Goal: Task Accomplishment & Management: Use online tool/utility

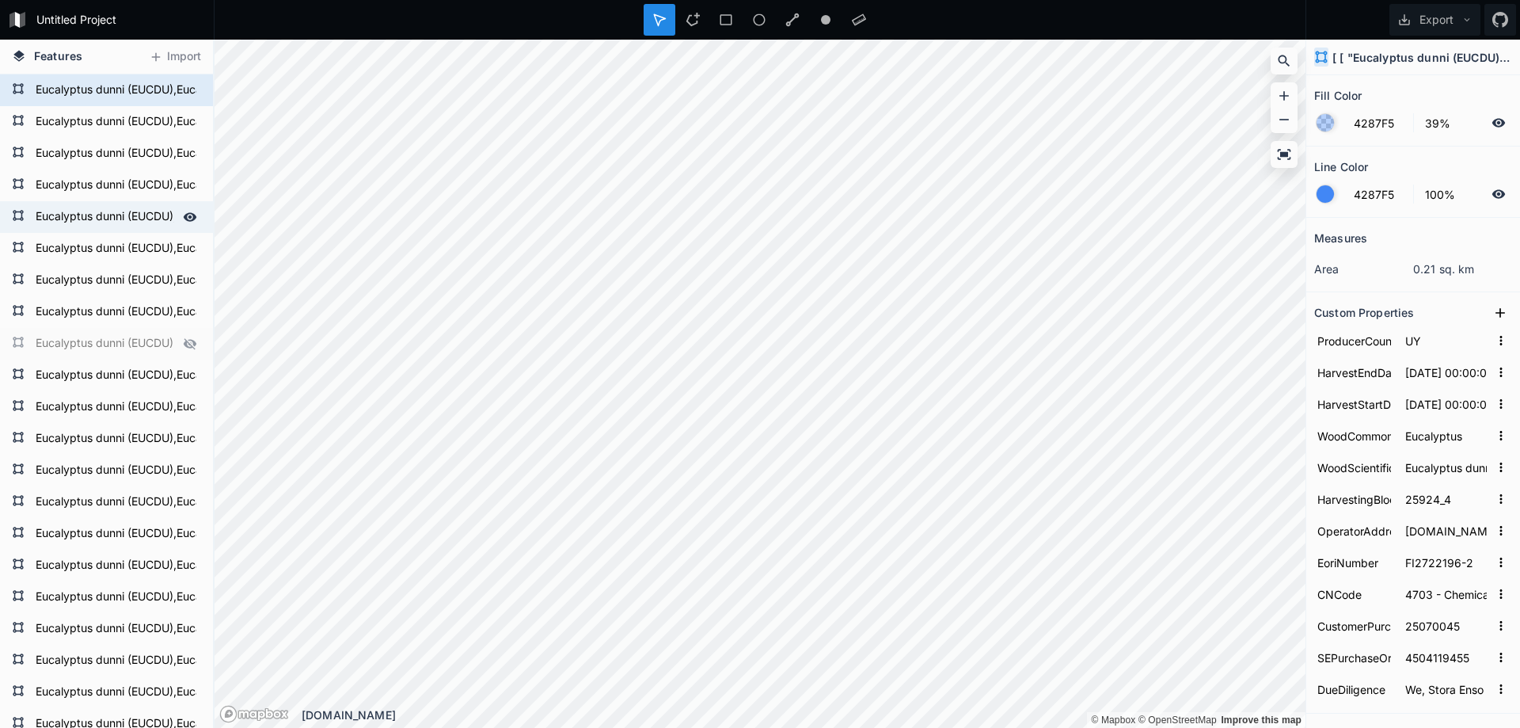
click at [97, 203] on div "Eucalyptus dunni (EUCDU),Eucalyptus gobulus sbsp.maidenii (EUCMD),Eucalyptus sm…" at bounding box center [106, 217] width 213 height 32
type input "[DATE] 00:00:00.000"
type input "26681_3"
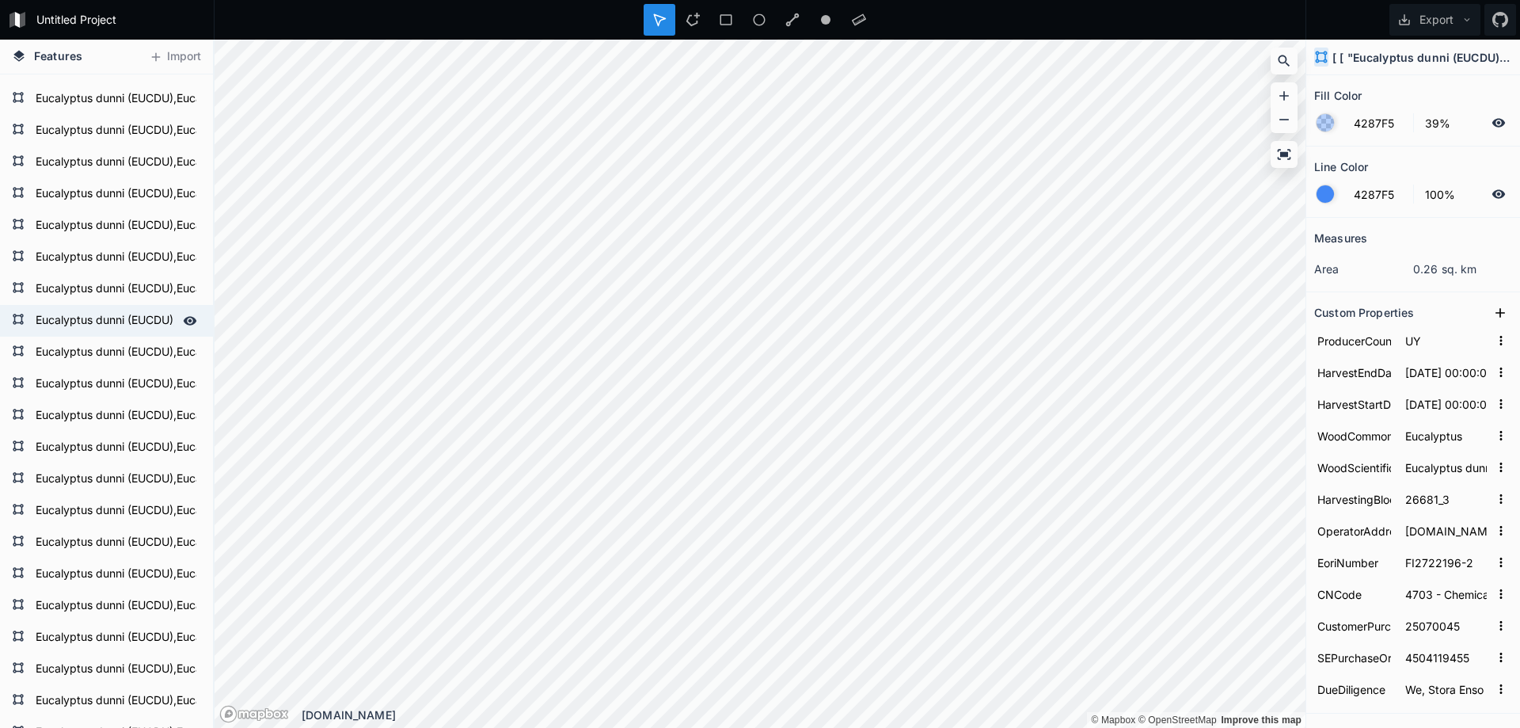
scroll to position [1584, 0]
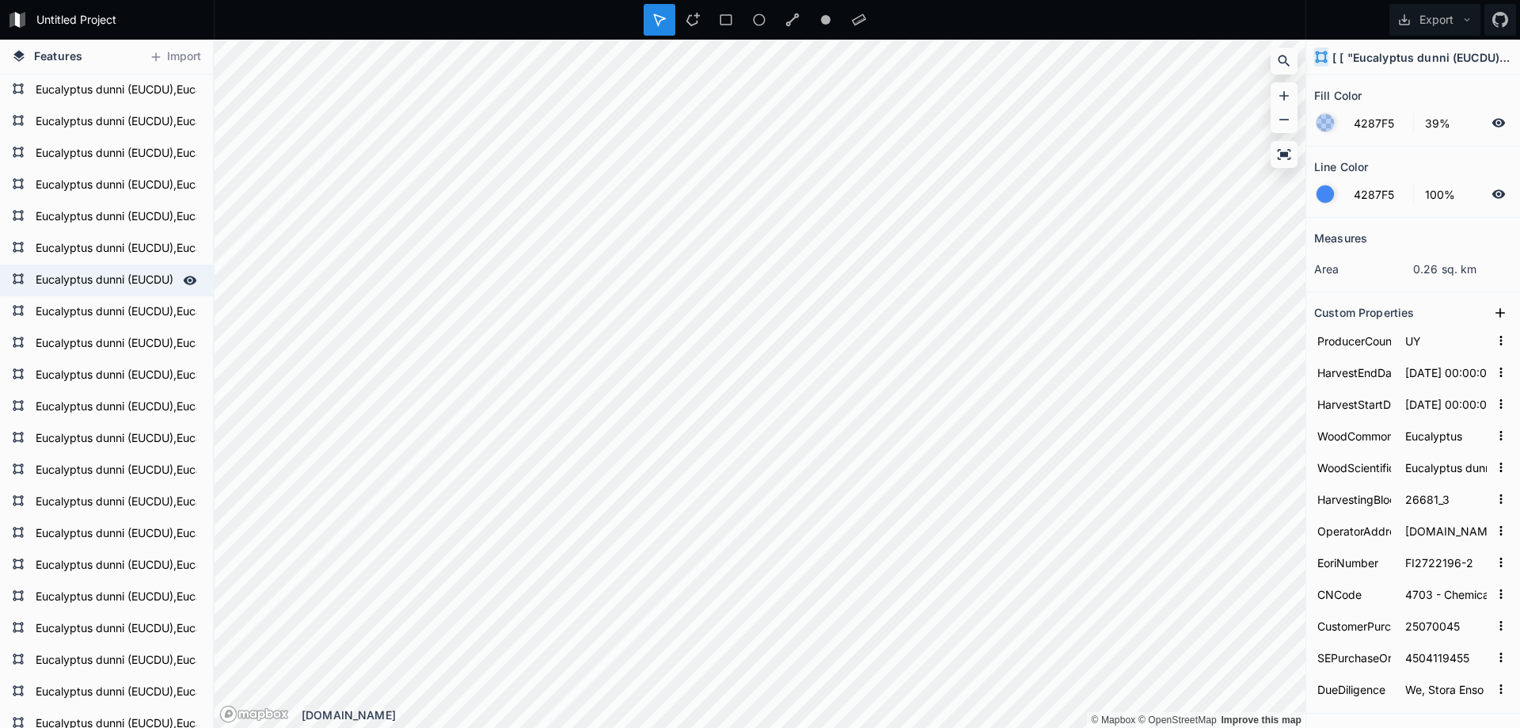
click at [74, 272] on form "Eucalyptus dunni (EUCDU),Eucalyptus gobulus sbsp.maidenii (EUCMD),Eucalyptus sm…" at bounding box center [105, 280] width 148 height 24
type input "[DATE] 00:00:00.000"
type input "18736_4"
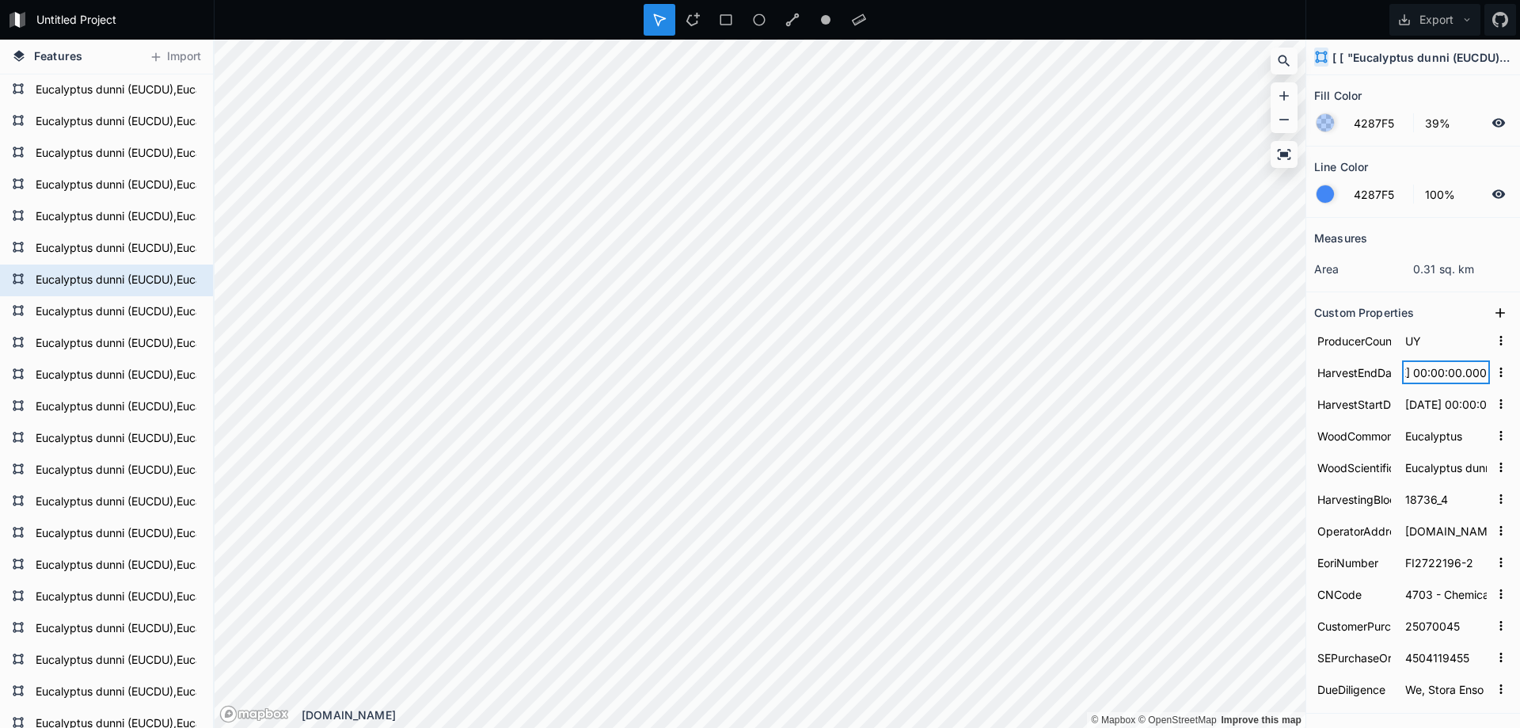
drag, startPoint x: 1406, startPoint y: 375, endPoint x: 1467, endPoint y: 377, distance: 60.2
click at [1467, 377] on input "[DATE] 00:00:00.000" at bounding box center [1446, 372] width 88 height 24
click at [1452, 377] on input "[DATE] 00:00:00.000" at bounding box center [1446, 372] width 88 height 24
drag, startPoint x: 1466, startPoint y: 377, endPoint x: 1357, endPoint y: 372, distance: 108.6
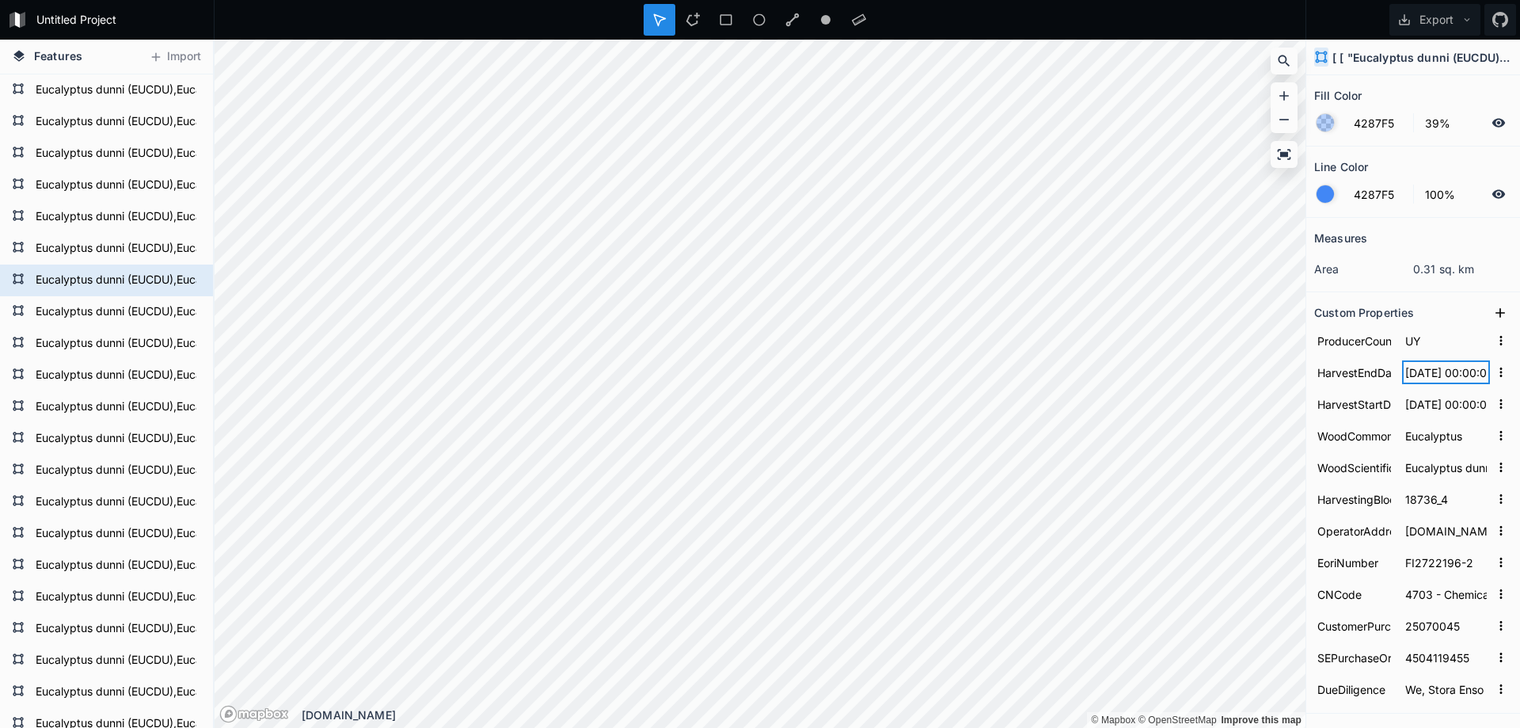
click at [1357, 372] on form "HarvestEndDate [DATE] 00:00:00.000" at bounding box center [1414, 372] width 198 height 32
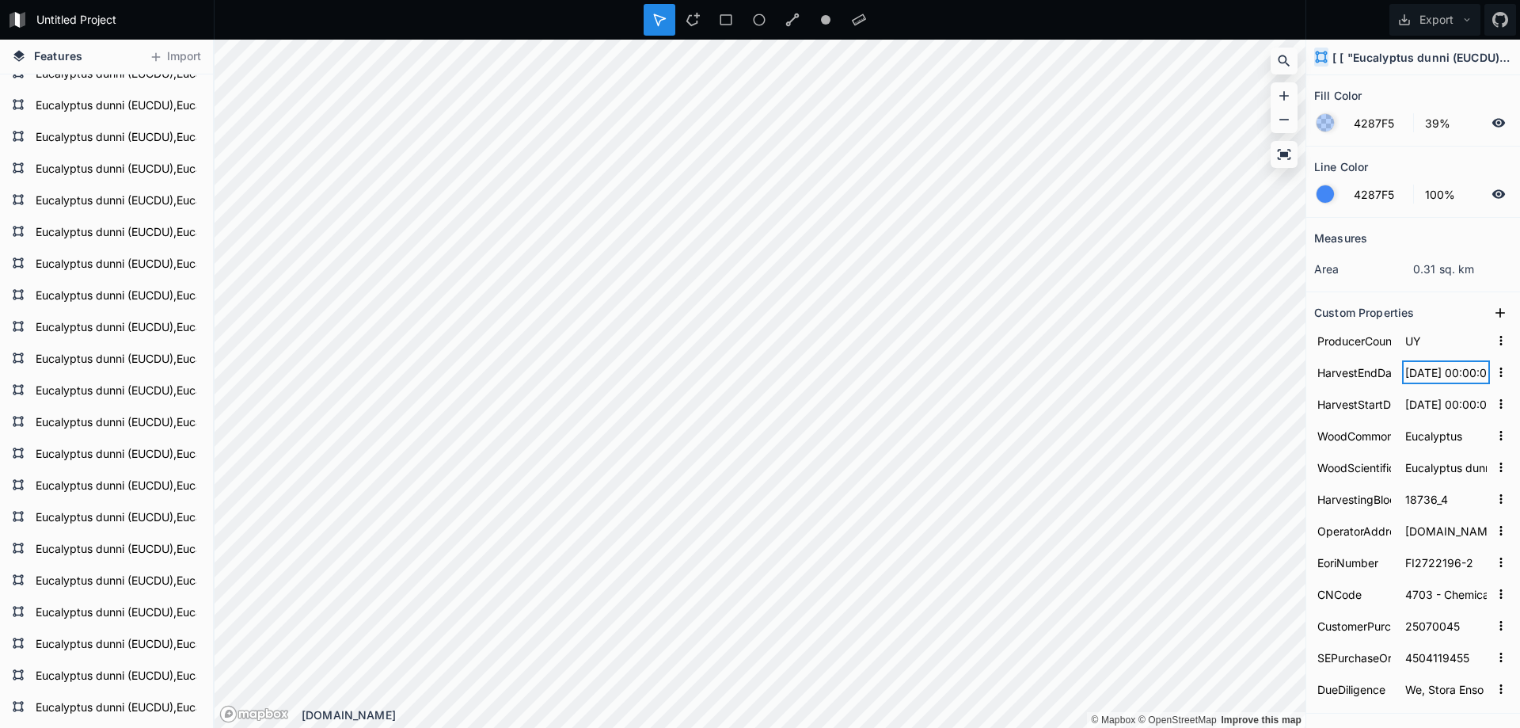
scroll to position [4830, 0]
click at [97, 599] on div "Eucalyptus dunni (EUCDU),Eucalyptus gobulus sbsp.maidenii (EUCMD),Eucalyptus sm…" at bounding box center [106, 613] width 213 height 32
type input "[DATE] 00:00:00.000"
type input "18728_2"
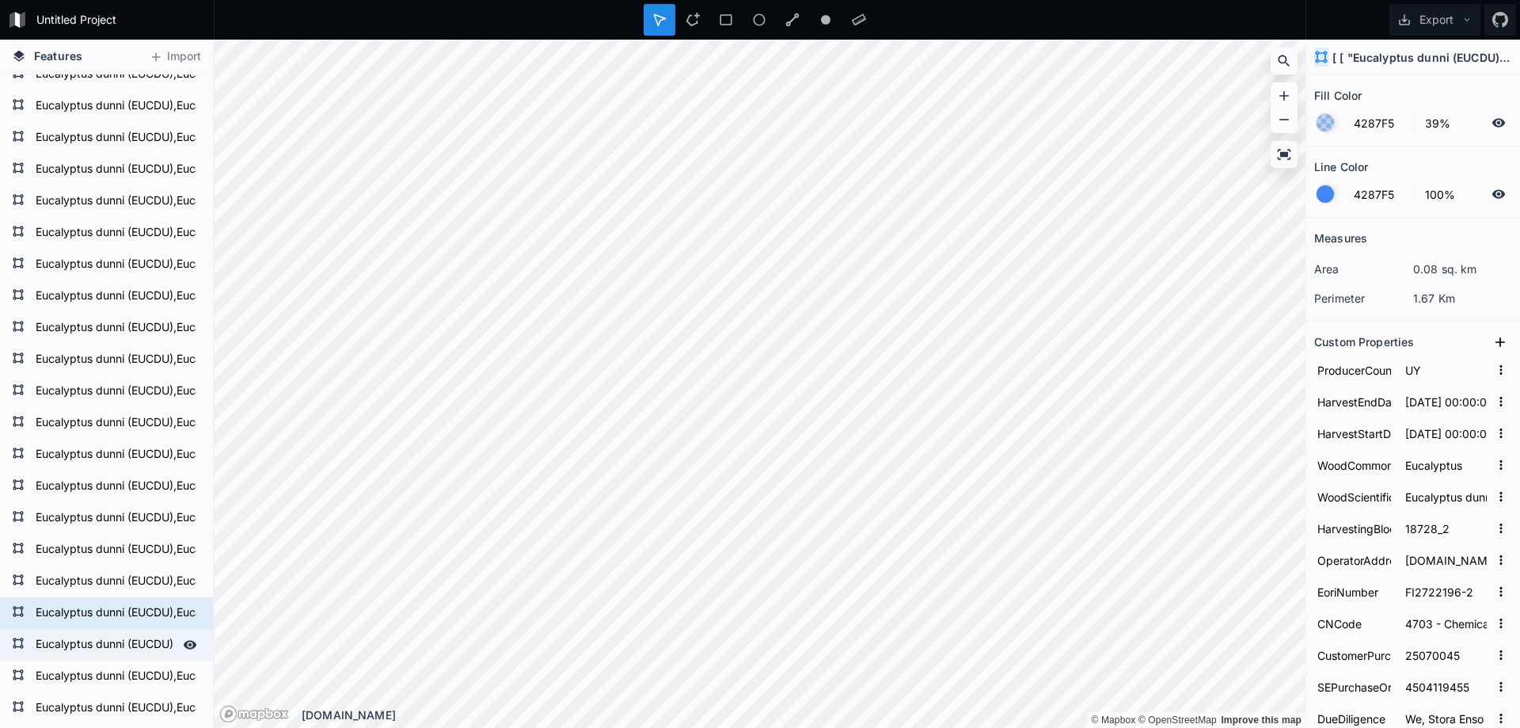
click at [93, 645] on form "Eucalyptus dunni (EUCDU),Eucalyptus gobulus sbsp.maidenii (EUCMD),Eucalyptus sm…" at bounding box center [105, 645] width 148 height 24
type input "[DATE] 00:00:00.000"
type input "25109_3"
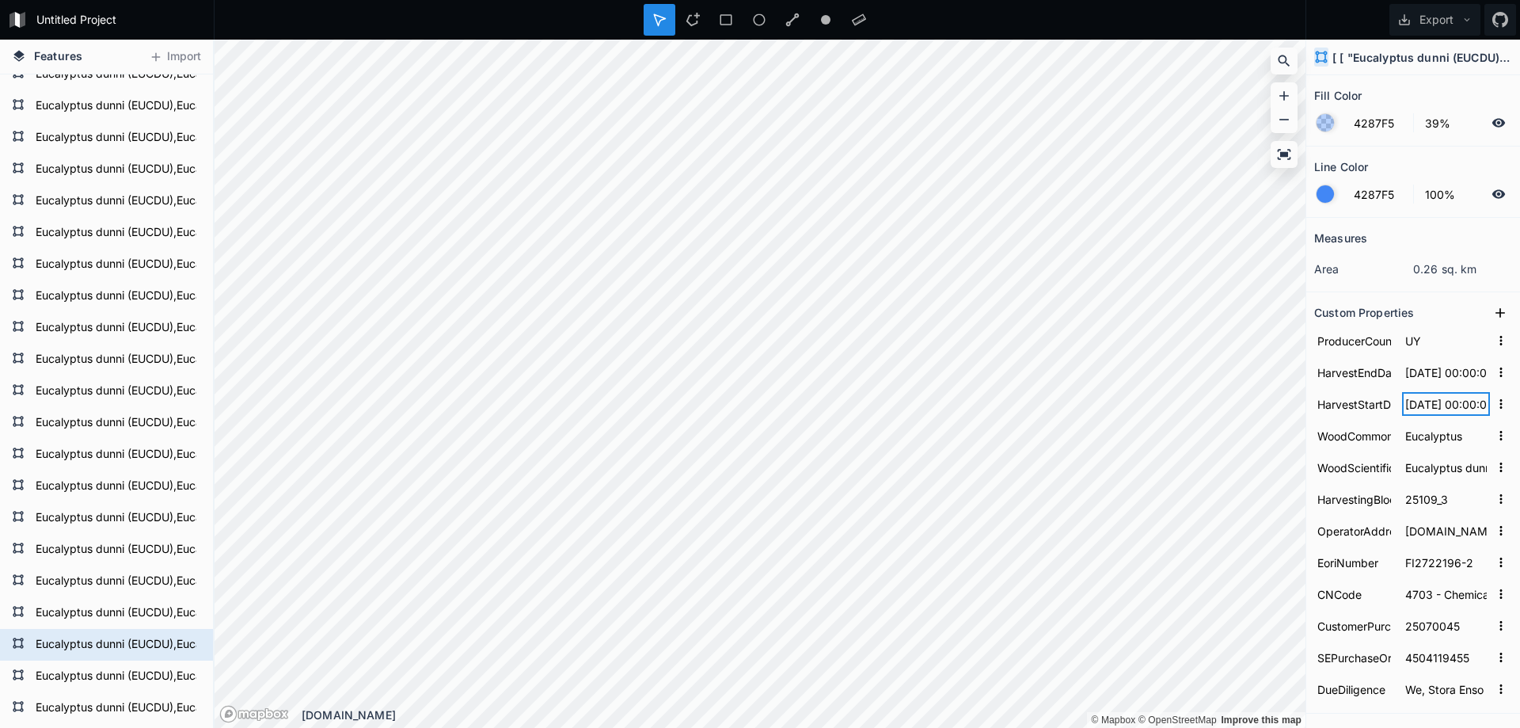
click at [1425, 404] on input "[DATE] 00:00:00.000" at bounding box center [1446, 404] width 88 height 24
click at [1455, 599] on input "4703 - Chemical wood pulp, soda or sulphate, other than dissolving grades" at bounding box center [1446, 594] width 88 height 24
drag, startPoint x: 1332, startPoint y: 595, endPoint x: 1418, endPoint y: 599, distance: 86.4
click at [1366, 595] on input "CNCode" at bounding box center [1355, 594] width 80 height 24
click at [1385, 622] on input "CustomerPurchaseOrder" at bounding box center [1355, 626] width 80 height 24
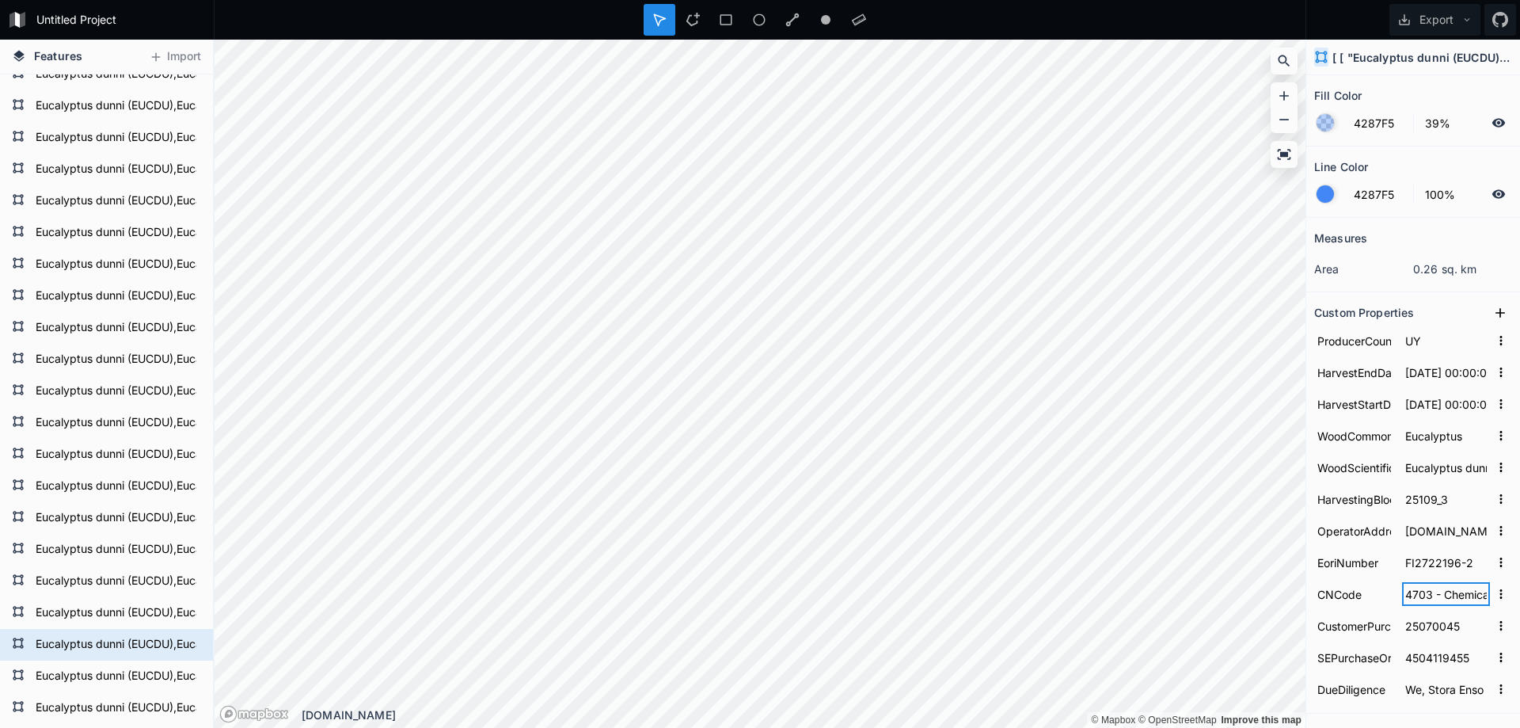
click at [1418, 599] on input "4703 - Chemical wood pulp, soda or sulphate, other than dissolving grades" at bounding box center [1446, 594] width 88 height 24
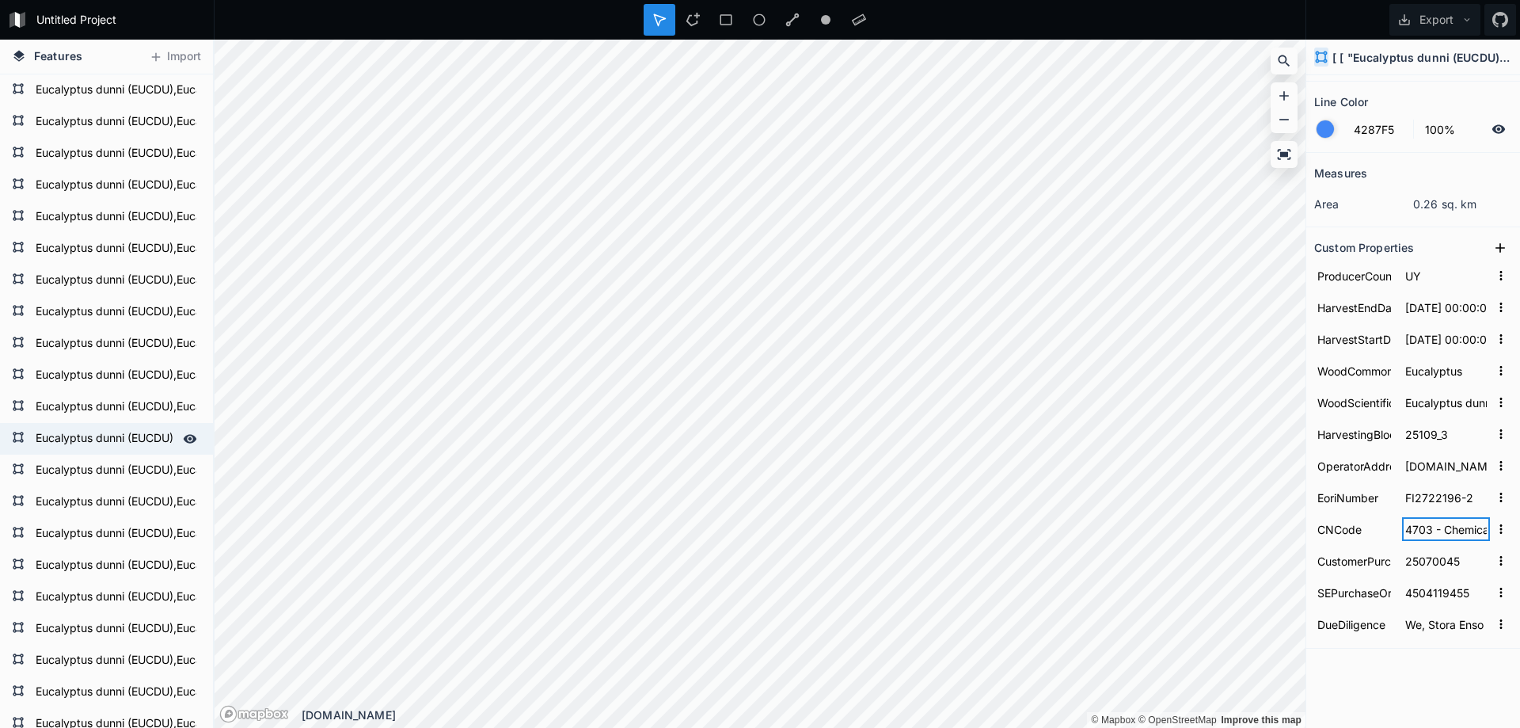
scroll to position [3880, 0]
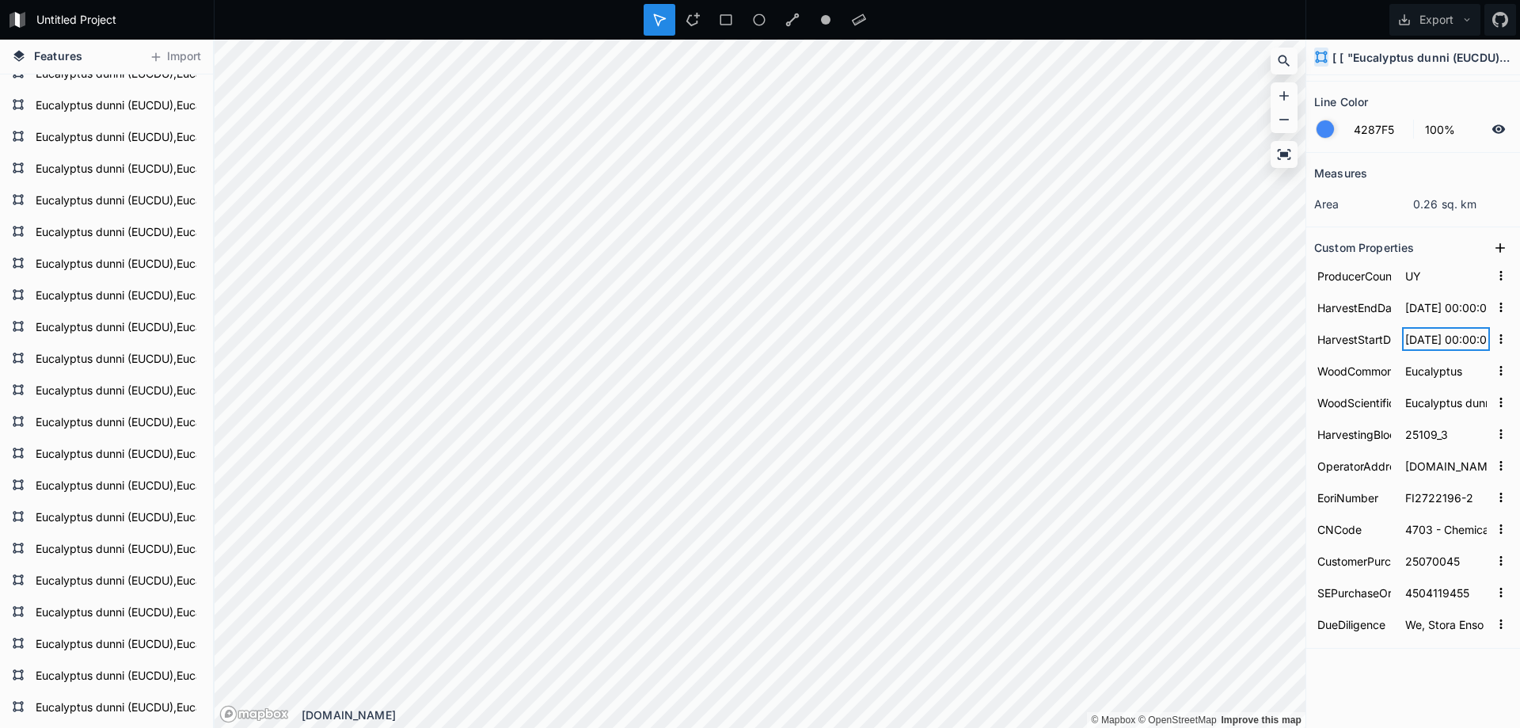
click at [1471, 339] on input "[DATE] 00:00:00.000" at bounding box center [1446, 339] width 88 height 24
click at [1448, 344] on input "[DATE] 00:00:00.000" at bounding box center [1446, 339] width 88 height 24
drag, startPoint x: 1429, startPoint y: 340, endPoint x: 1458, endPoint y: 341, distance: 29.3
click at [1458, 341] on input "[DATE] 00:00:00.000" at bounding box center [1446, 339] width 88 height 24
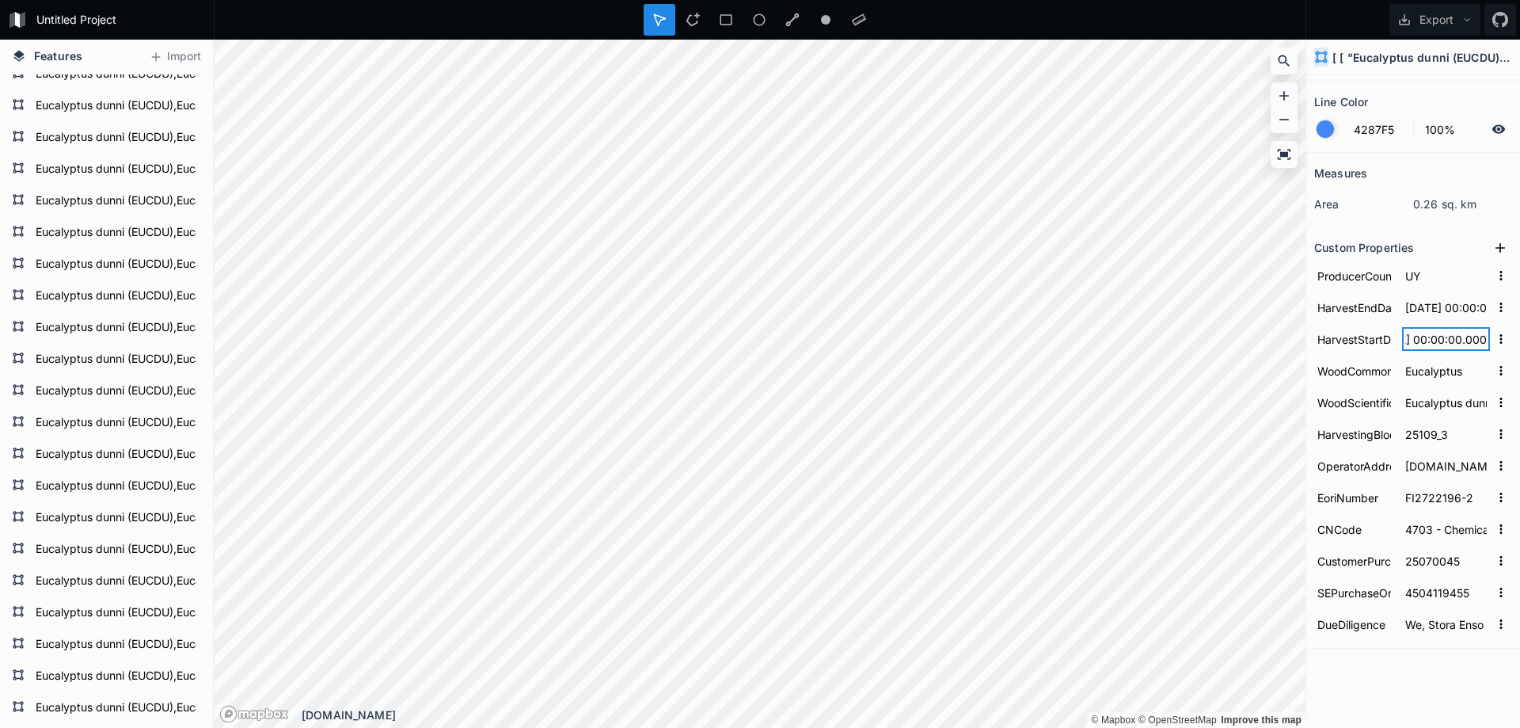
click at [1458, 341] on input "[DATE] 00:00:00.000" at bounding box center [1446, 339] width 88 height 24
click at [1430, 311] on input "[DATE] 00:00:00.000" at bounding box center [1446, 307] width 88 height 24
click at [1473, 23] on button "Export" at bounding box center [1435, 20] width 91 height 32
click at [1459, 21] on button "Export" at bounding box center [1435, 20] width 91 height 32
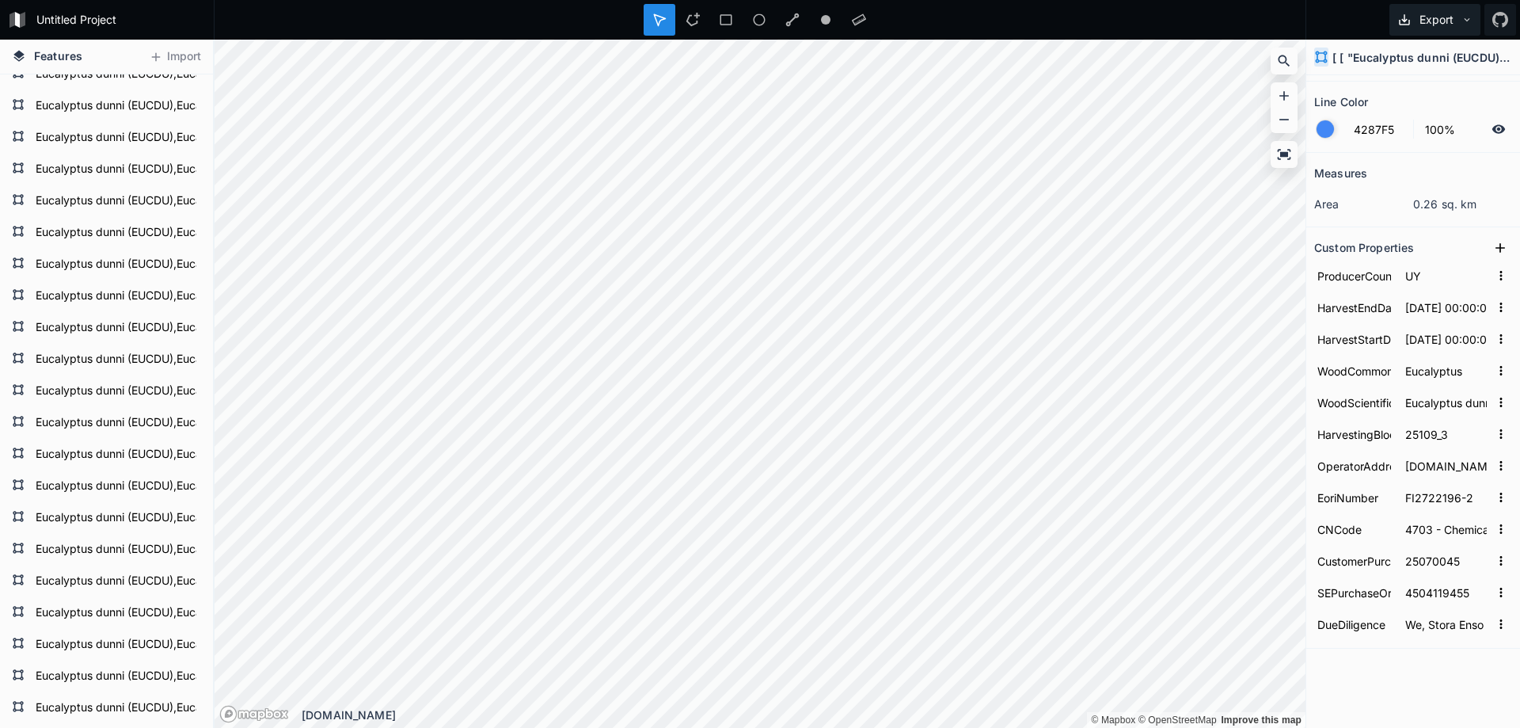
click at [1461, 21] on button "Export" at bounding box center [1435, 20] width 91 height 32
click at [1401, 120] on div "Export as .kml" at bounding box center [1432, 123] width 158 height 32
click at [1387, 68] on div "[ [ "Eucalyptus dunni (EUCDU)" ], [ "Eucalyptus gobulus sbsp.maidenii (EUCMD)" …" at bounding box center [1414, 58] width 214 height 36
click at [1474, 25] on button "Export" at bounding box center [1435, 20] width 91 height 32
click at [1413, 130] on div "Export as .kml" at bounding box center [1432, 123] width 158 height 32
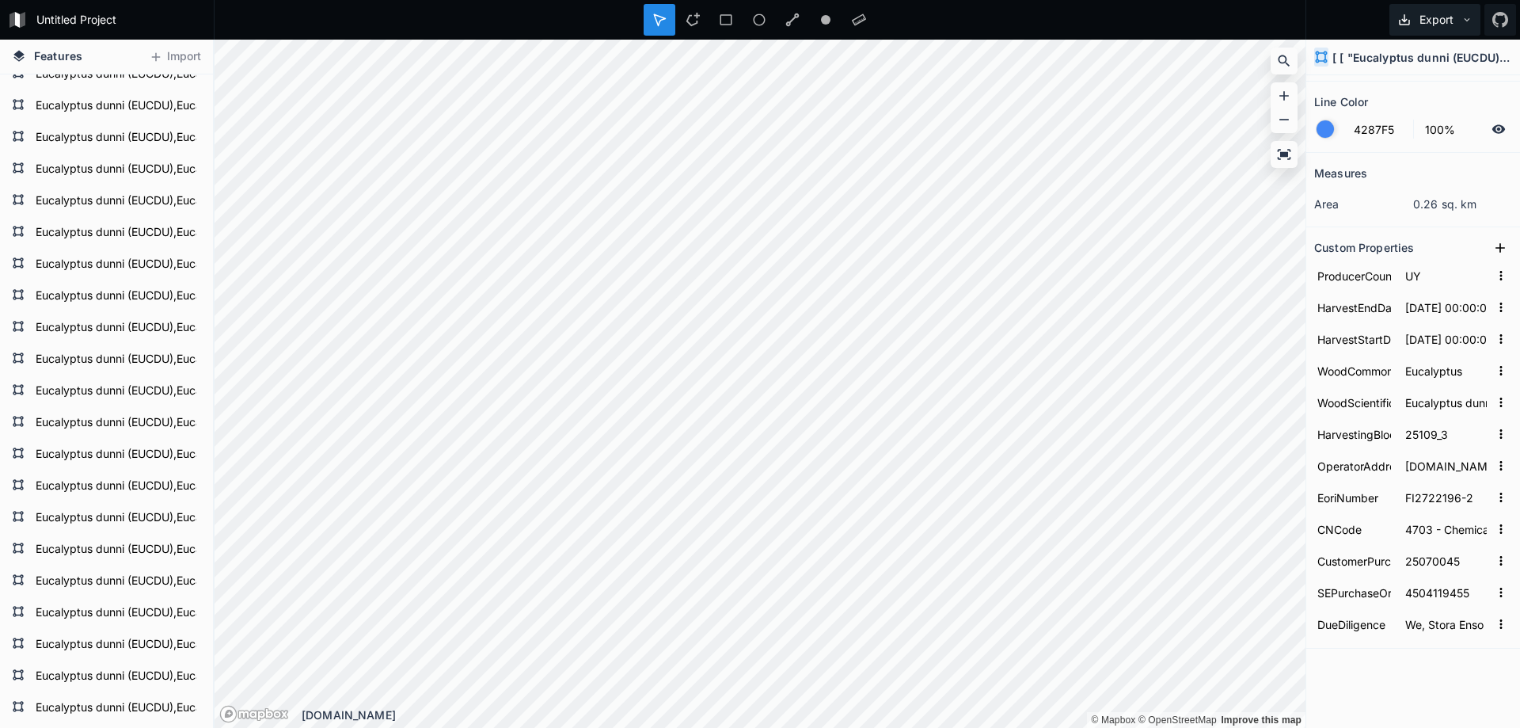
click at [1459, 20] on button "Export" at bounding box center [1435, 20] width 91 height 32
click at [1310, 32] on div "Export Export Image Export as .geojson Export as .kml" at bounding box center [1414, 20] width 214 height 40
click at [1404, 410] on input "Eucalyptus dunni (EUCDU),Eucalyptus gobulus sbsp.maidenii (EUCMD),Eucalyptus sm…" at bounding box center [1446, 402] width 88 height 24
drag, startPoint x: 1411, startPoint y: 407, endPoint x: 1366, endPoint y: 403, distance: 45.3
click at [1366, 403] on form "WoodScientificName Eucalyptus dunni (EUCDU),Eucalyptus gobulus sbsp.maidenii (E…" at bounding box center [1414, 402] width 198 height 32
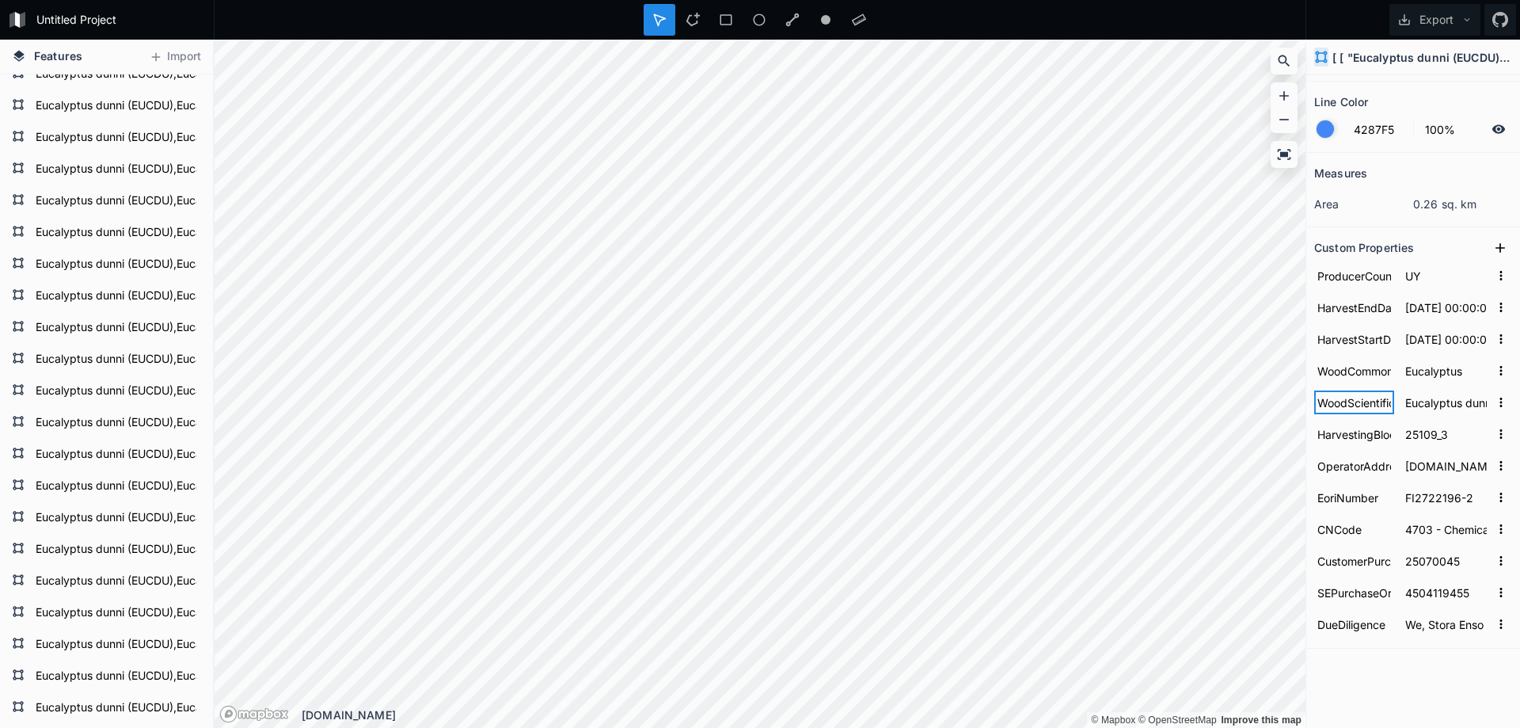
click at [1366, 400] on input "WoodScientificName" at bounding box center [1355, 402] width 80 height 24
click at [1356, 398] on input "WoodScientificName" at bounding box center [1355, 402] width 80 height 24
click at [1410, 371] on input "Eucalyptus" at bounding box center [1446, 371] width 88 height 24
click at [1361, 371] on input "WoodCommonName" at bounding box center [1355, 371] width 80 height 24
click at [1433, 371] on input "Eucalyptus" at bounding box center [1446, 371] width 88 height 24
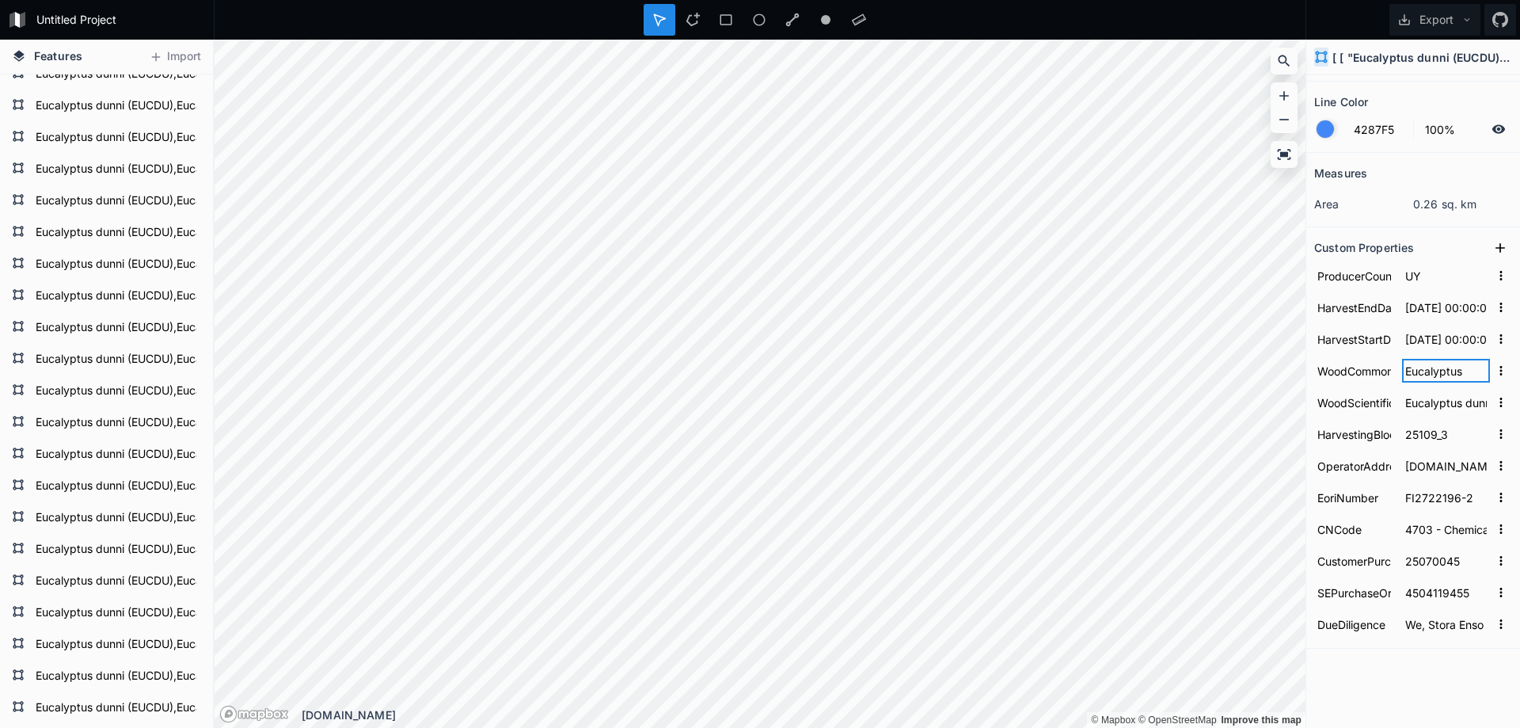
click at [1457, 372] on input "Eucalyptus" at bounding box center [1446, 371] width 88 height 24
click at [1422, 372] on input "Eucalyptus" at bounding box center [1446, 371] width 88 height 24
drag, startPoint x: 1410, startPoint y: 373, endPoint x: 1473, endPoint y: 373, distance: 62.6
click at [1473, 373] on input "Eucalyptus" at bounding box center [1446, 371] width 88 height 24
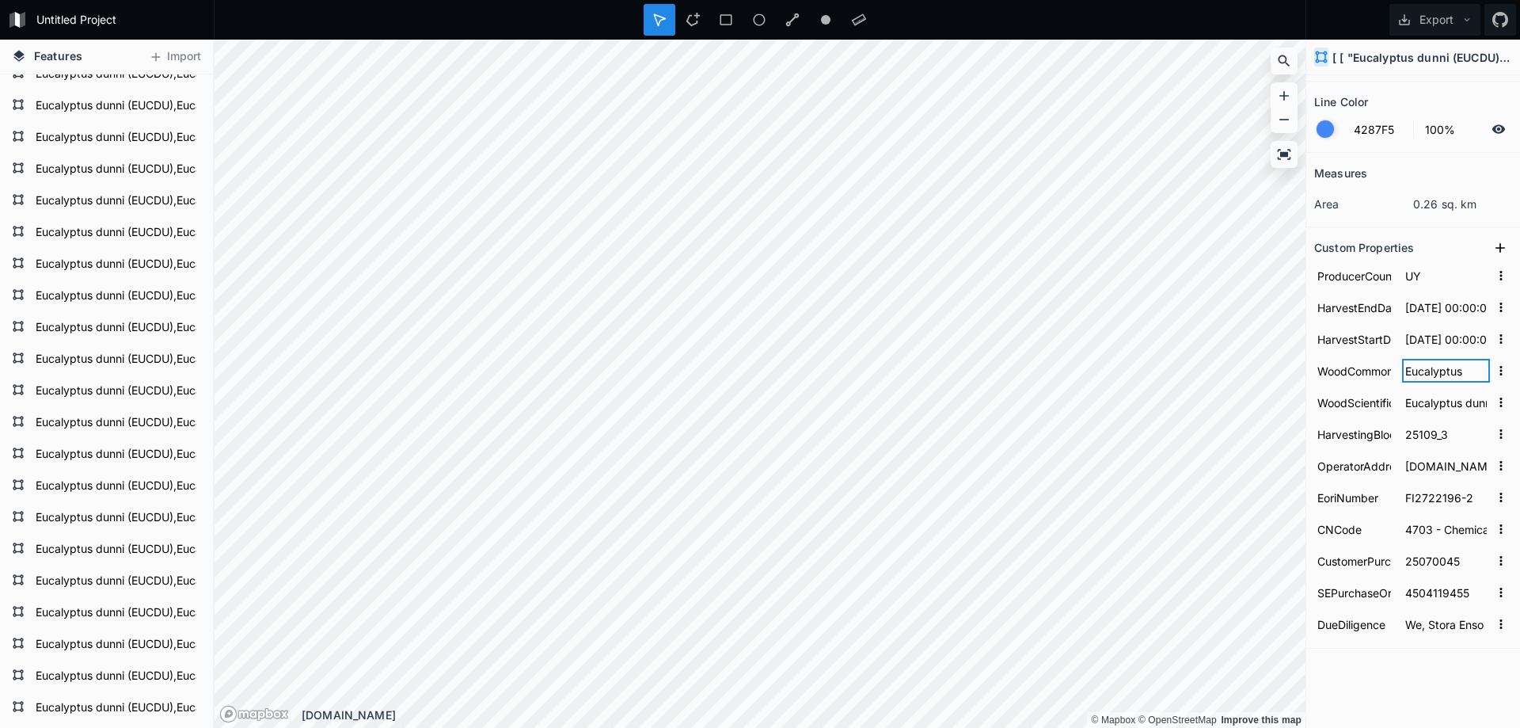
click at [1406, 371] on input "Eucalyptus" at bounding box center [1446, 371] width 88 height 24
click at [1446, 371] on input "Eucalyptus" at bounding box center [1446, 371] width 88 height 24
click at [1410, 401] on input "Eucalyptus dunni (EUCDU),Eucalyptus gobulus sbsp.maidenii (EUCMD),Eucalyptus sm…" at bounding box center [1446, 402] width 88 height 24
click at [1417, 405] on input "Eucalyptus dunni (EUCDU),Eucalyptus gobulus sbsp.maidenii (EUCMD),Eucalyptus sm…" at bounding box center [1446, 402] width 88 height 24
click at [1407, 405] on input "Eucalyptus dunni (EUCDU),Eucalyptus gobulus sbsp.maidenii (EUCMD),Eucalyptus sm…" at bounding box center [1446, 402] width 88 height 24
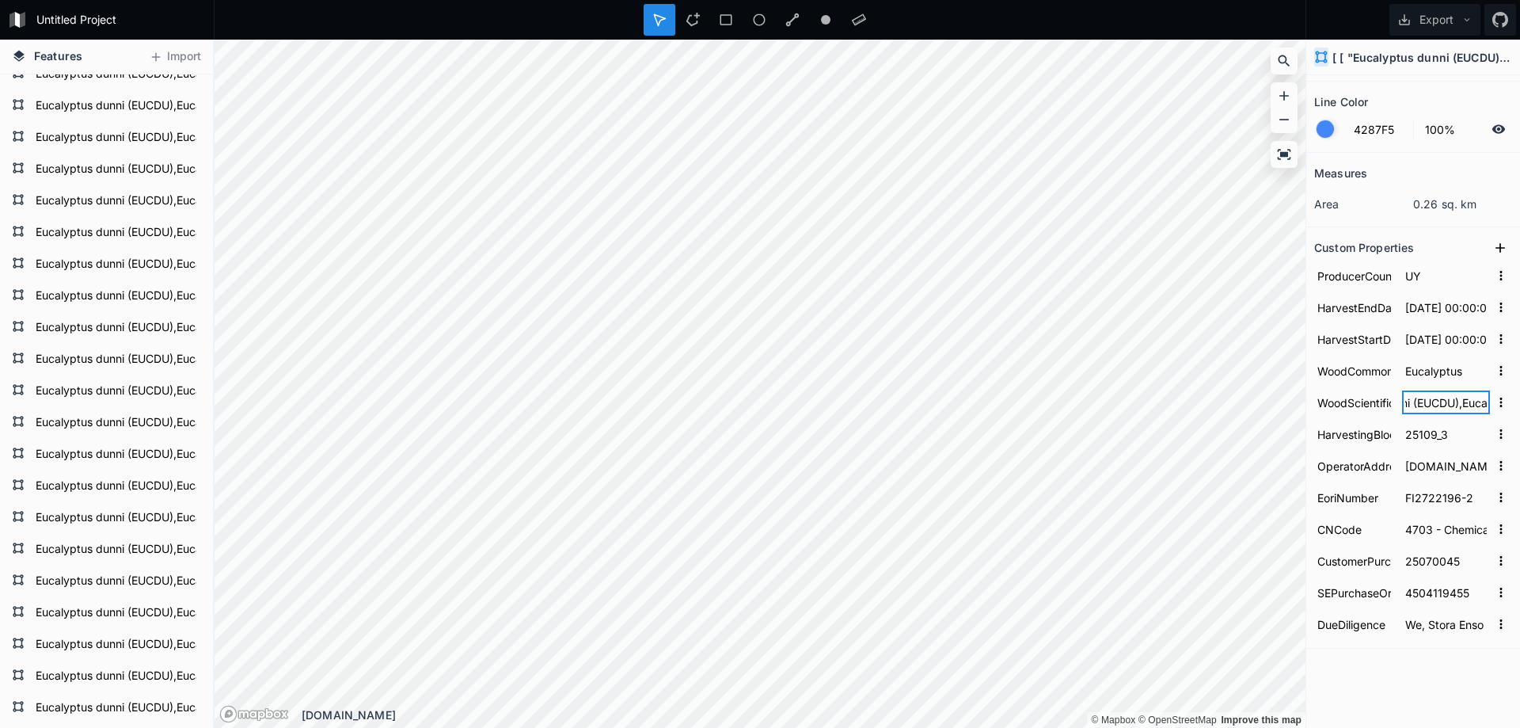
drag, startPoint x: 1421, startPoint y: 406, endPoint x: 1452, endPoint y: 405, distance: 30.9
click at [1455, 405] on input "Eucalyptus dunni (EUCDU),Eucalyptus gobulus sbsp.maidenii (EUCMD),Eucalyptus sm…" at bounding box center [1446, 402] width 88 height 24
click at [1420, 405] on input "Eucalyptus dunni (EUCDU),Eucalyptus gobulus sbsp.maidenii (EUCMD),Eucalyptus sm…" at bounding box center [1446, 402] width 88 height 24
drag, startPoint x: 1410, startPoint y: 401, endPoint x: 1467, endPoint y: 403, distance: 57.0
click at [1467, 403] on input "Eucalyptus dunni (EUCDU),Eucalyptus gobulus sbsp.maidenii (EUCMD),Eucalyptus sm…" at bounding box center [1446, 402] width 88 height 24
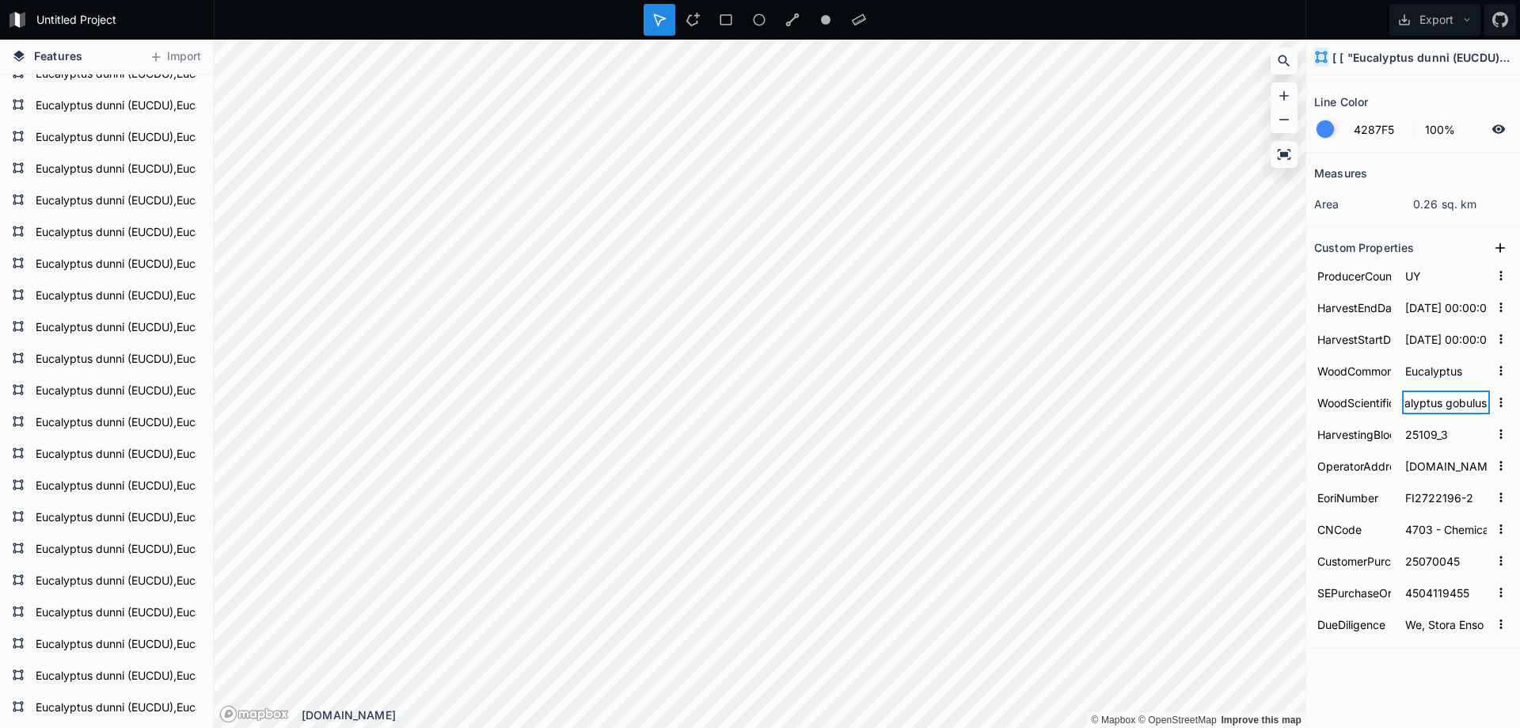
click at [1458, 405] on input "Eucalyptus dunni (EUCDU),Eucalyptus gobulus sbsp.maidenii (EUCMD),Eucalyptus sm…" at bounding box center [1446, 402] width 88 height 24
click at [1455, 403] on input "Eucalyptus dunni (EUCDU),Eucalyptus gobulus sbsp.maidenii (EUCMD),Eucalyptus sm…" at bounding box center [1446, 402] width 88 height 24
click at [1420, 403] on input "Eucalyptus dunni (EUCDU),Eucalyptus gobulus sbsp.maidenii (EUCMD),Eucalyptus sm…" at bounding box center [1446, 402] width 88 height 24
drag, startPoint x: 1416, startPoint y: 403, endPoint x: 1435, endPoint y: 405, distance: 19.1
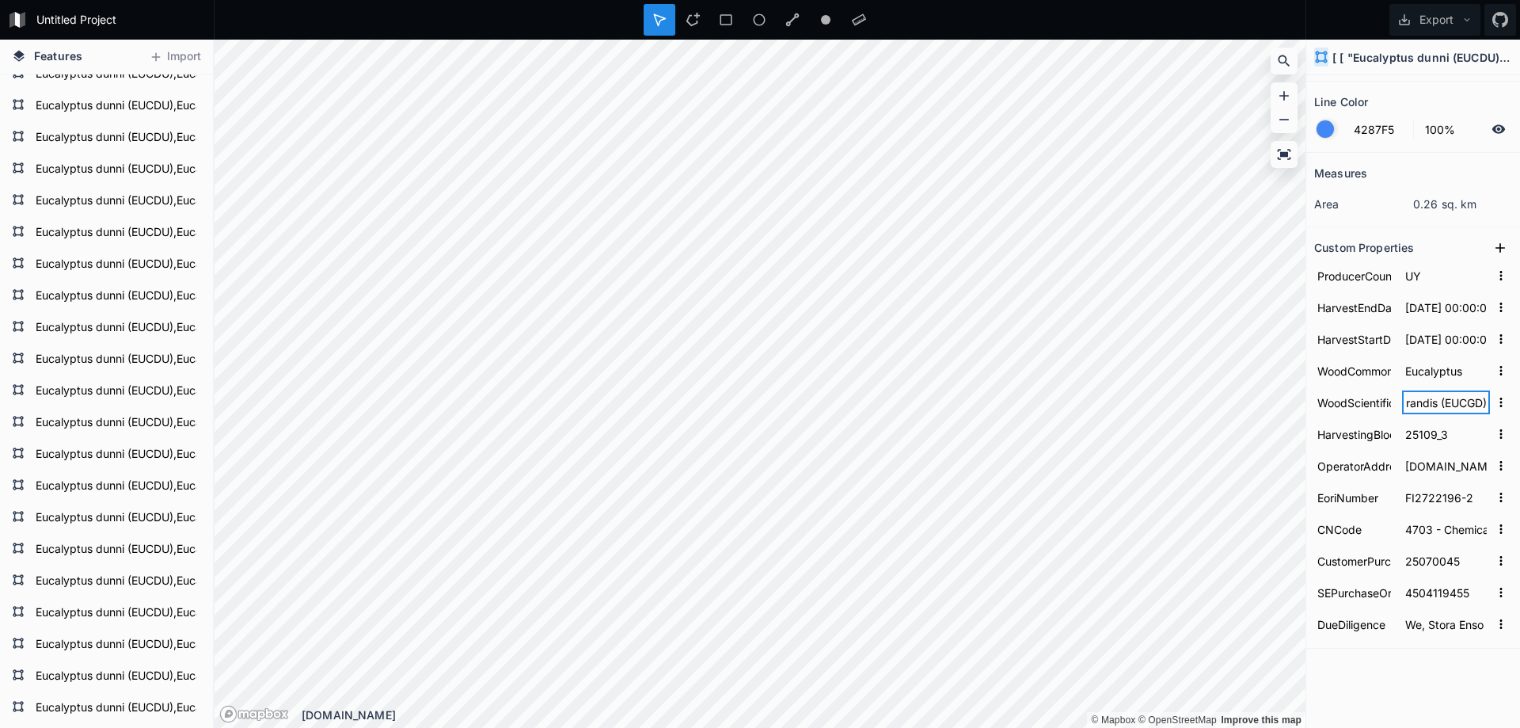
click at [1435, 405] on input "Eucalyptus dunni (EUCDU),Eucalyptus gobulus sbsp.maidenii (EUCMD),Eucalyptus sm…" at bounding box center [1446, 402] width 88 height 24
click at [1432, 405] on input "Eucalyptus dunni (EUCDU),Eucalyptus gobulus sbsp.maidenii (EUCMD),Eucalyptus sm…" at bounding box center [1446, 402] width 88 height 24
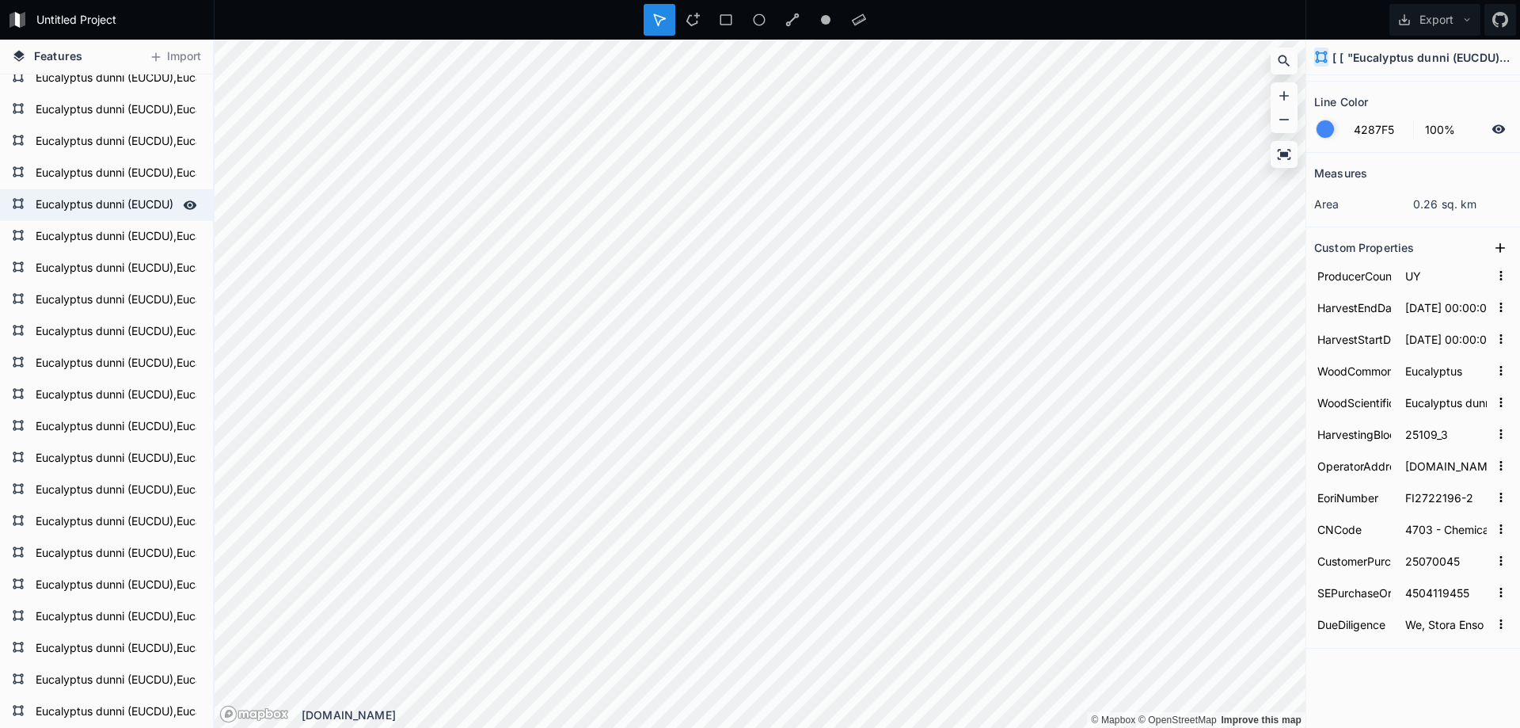
scroll to position [7281, 0]
click at [122, 268] on div "Eucalyptus dunni (EUCDU),Eucalyptus gobulus sbsp.maidenii (EUCMD),Eucalyptus sm…" at bounding box center [106, 253] width 213 height 32
type input "[DATE] 00:00:00.000"
type input "18736_3"
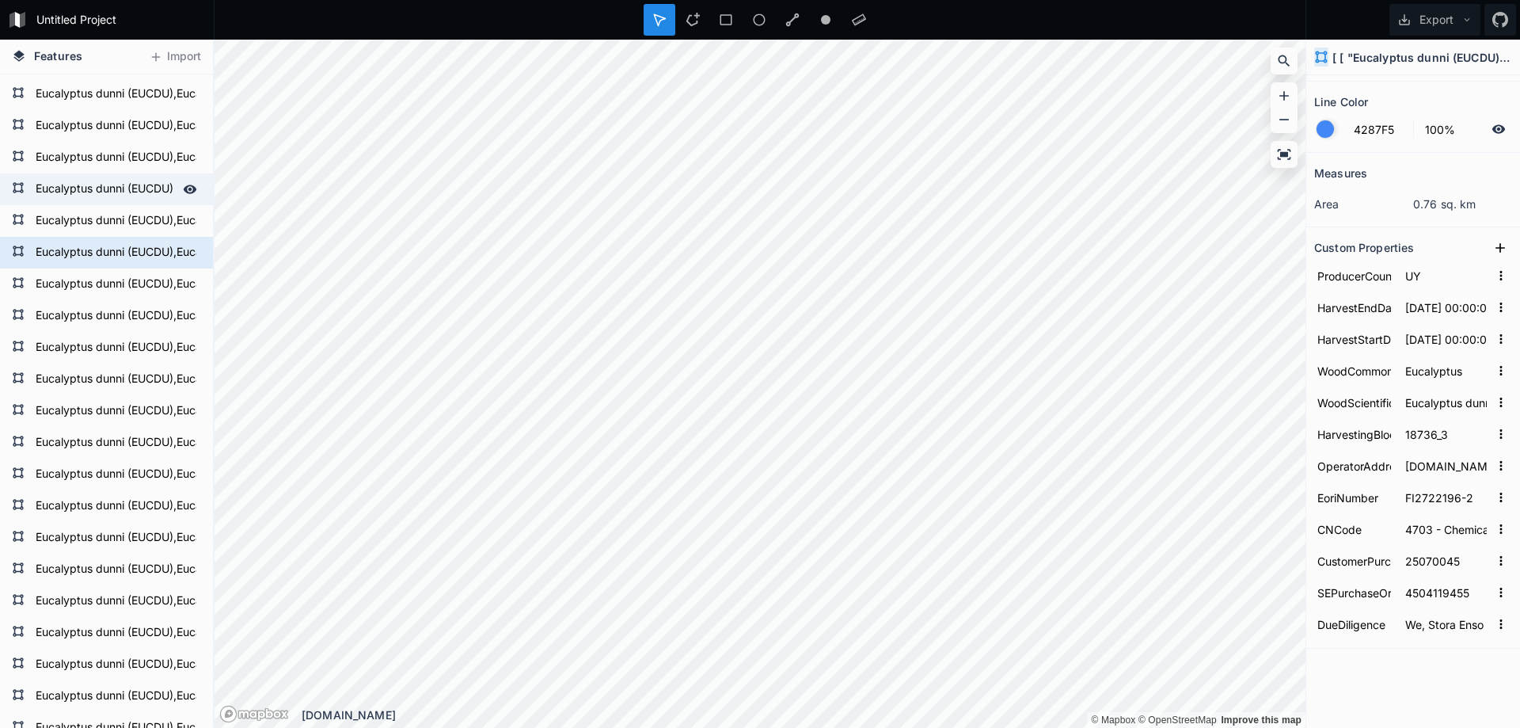
click at [116, 206] on div "Eucalyptus dunni (EUCDU),Eucalyptus gobulus sbsp.maidenii (EUCMD),Eucalyptus sm…" at bounding box center [106, 221] width 213 height 32
type input "[DATE] 00:00:00.000"
type input "22683_1"
click at [118, 185] on form "Eucalyptus dunni (EUCDU),Eucalyptus gobulus sbsp.maidenii (EUCMD),Eucalyptus sm…" at bounding box center [105, 189] width 148 height 24
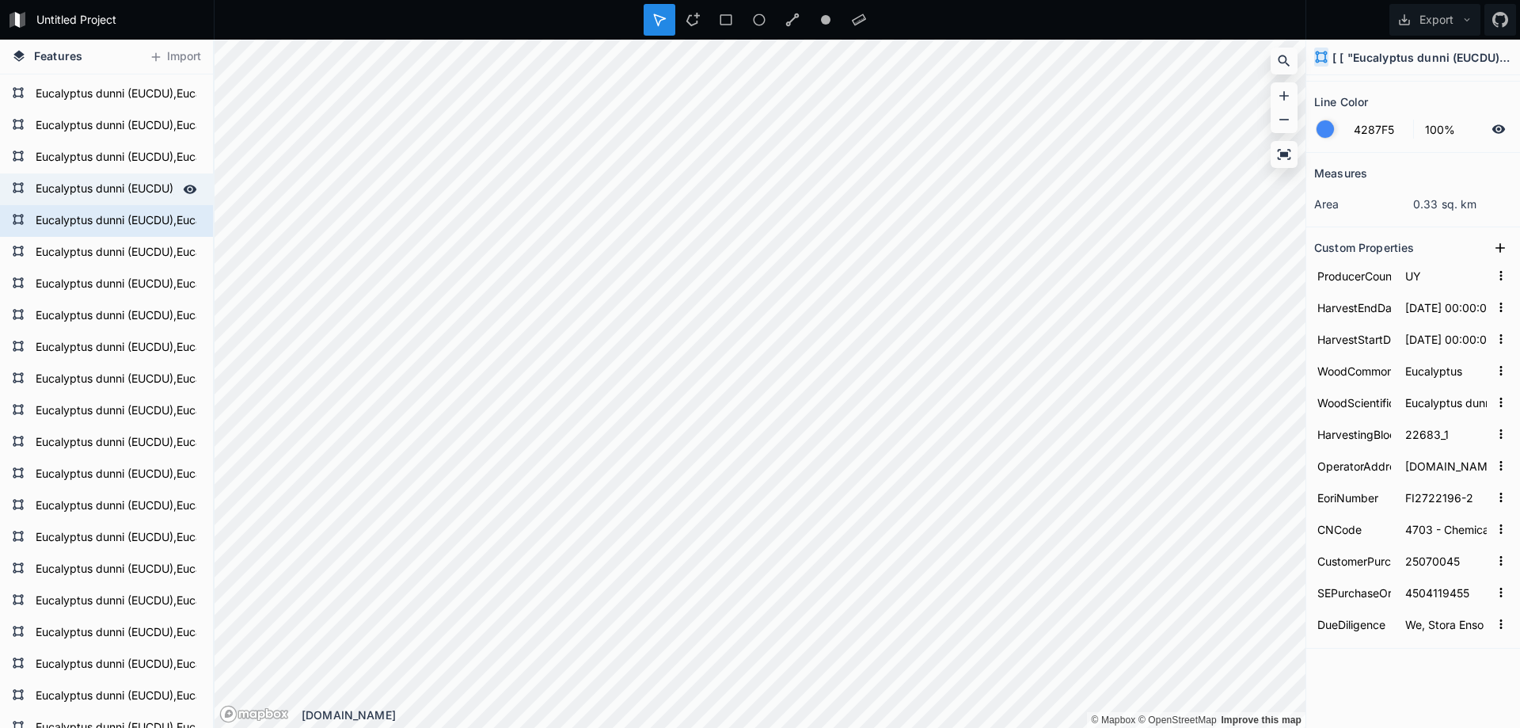
type input "[DATE] 00:00:00.000"
type input "25102_3"
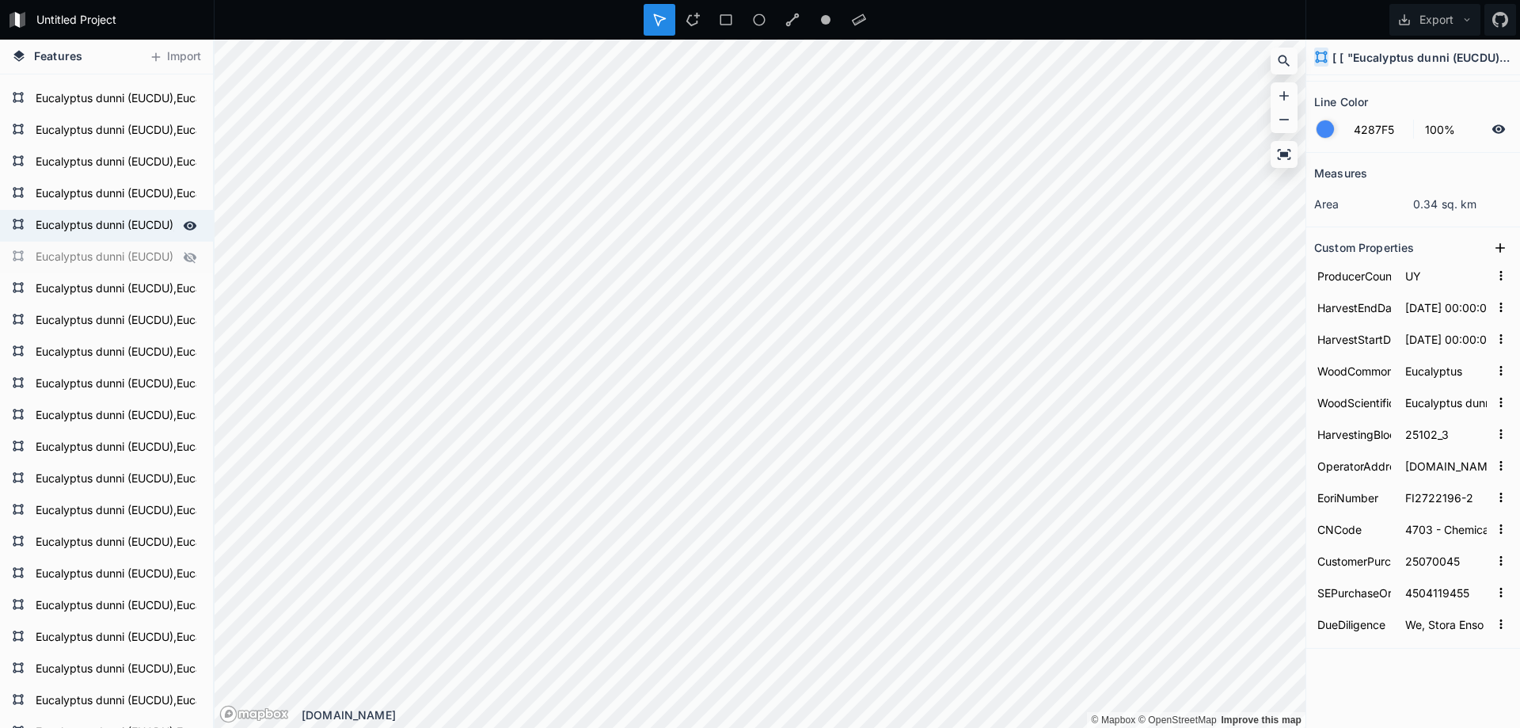
scroll to position [0, 0]
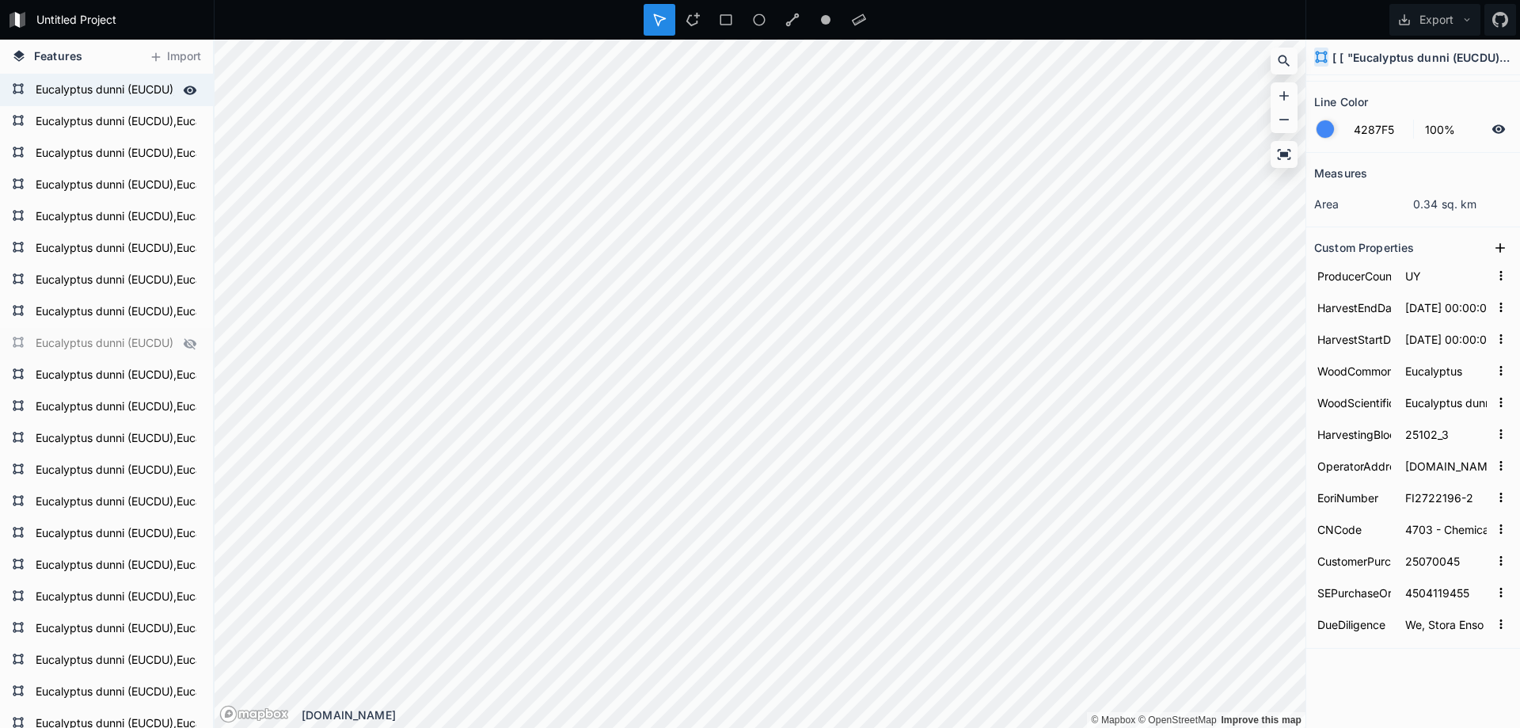
click at [114, 97] on form "Eucalyptus dunni (EUCDU),Eucalyptus gobulus sbsp.maidenii (EUCMD),Eucalyptus sm…" at bounding box center [105, 90] width 148 height 24
type input "[DATE] 00:00:00.000"
type input "25924_4"
click at [31, 55] on h4 "Features" at bounding box center [47, 57] width 86 height 34
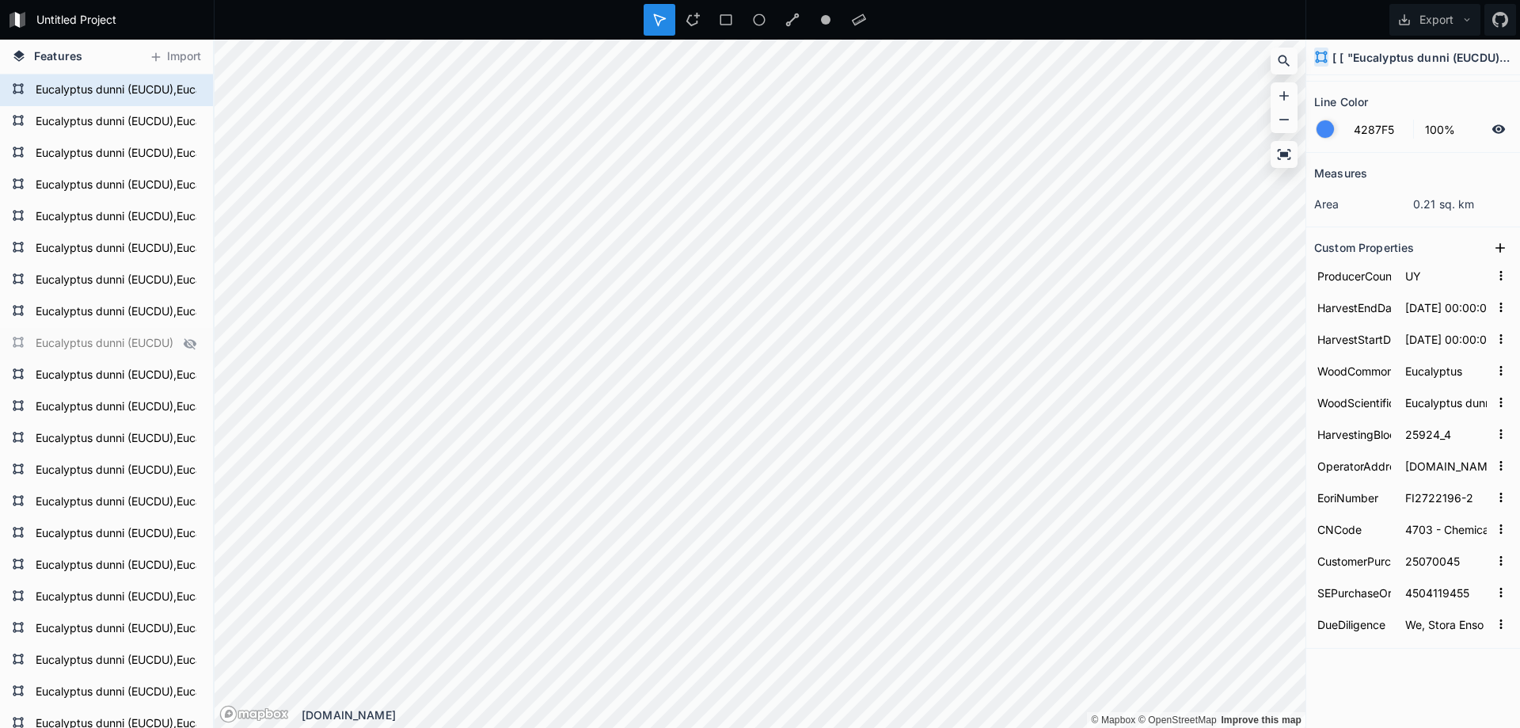
click at [29, 59] on h4 "Features" at bounding box center [47, 57] width 86 height 34
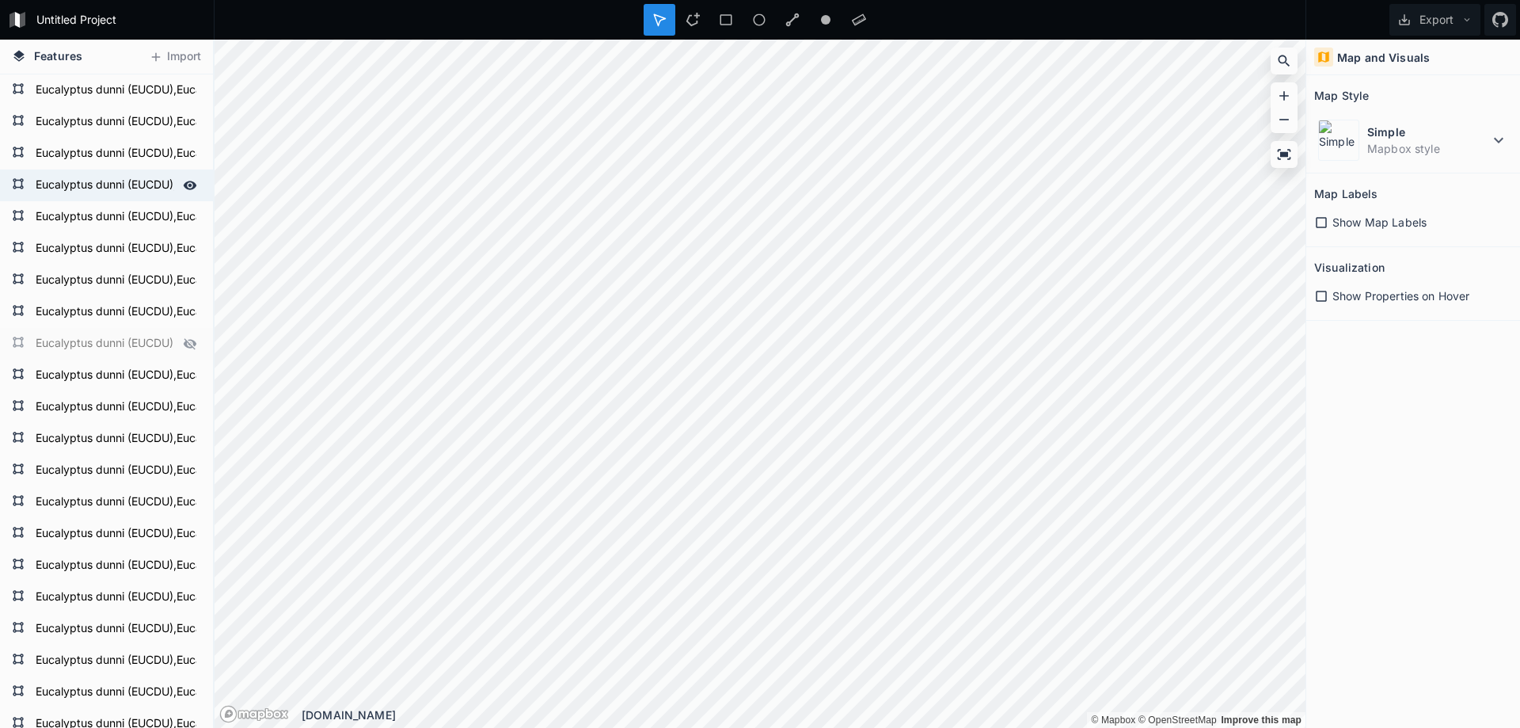
click at [78, 194] on form "Eucalyptus dunni (EUCDU),Eucalyptus gobulus sbsp.maidenii (EUCMD),Eucalyptus sm…" at bounding box center [105, 185] width 148 height 24
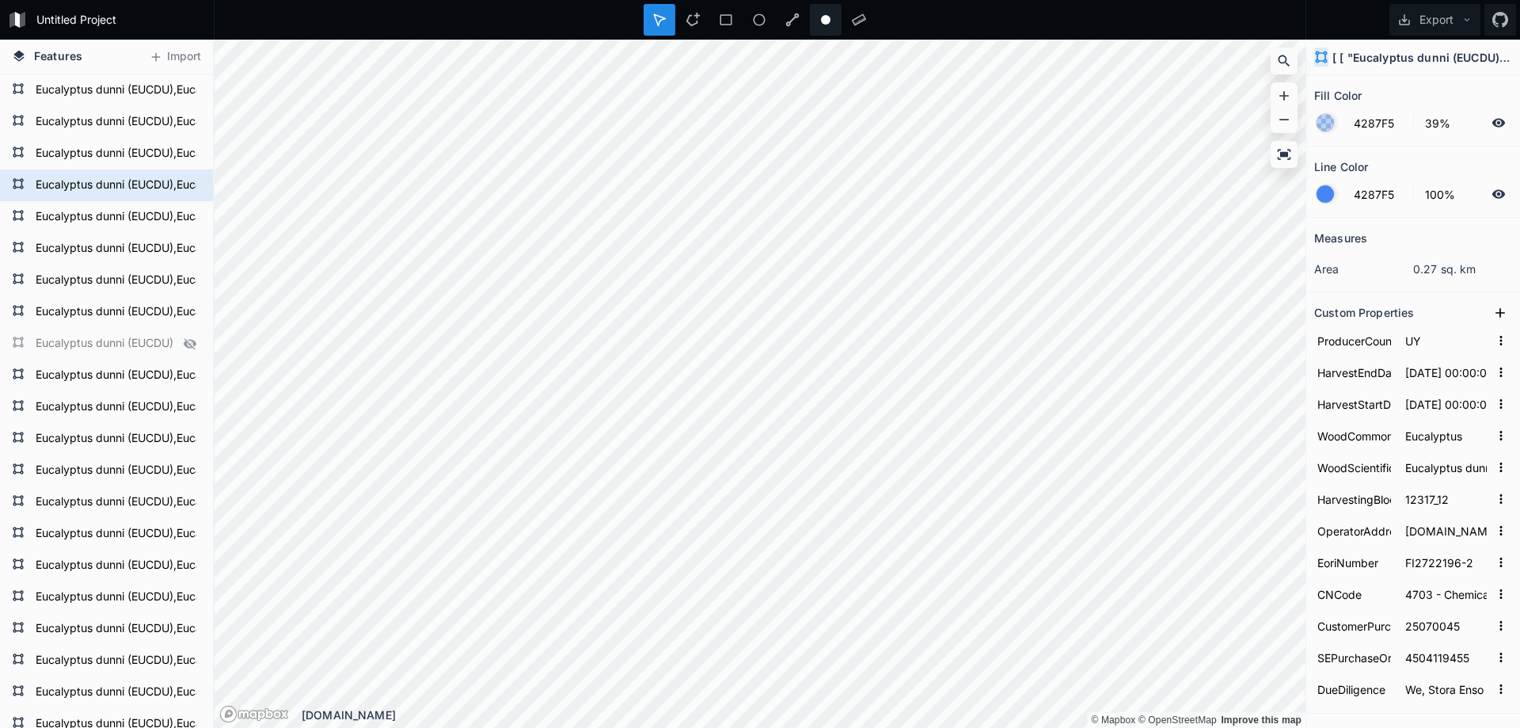
click at [825, 21] on circle at bounding box center [826, 20] width 10 height 10
click at [1503, 20] on icon at bounding box center [1501, 20] width 16 height 16
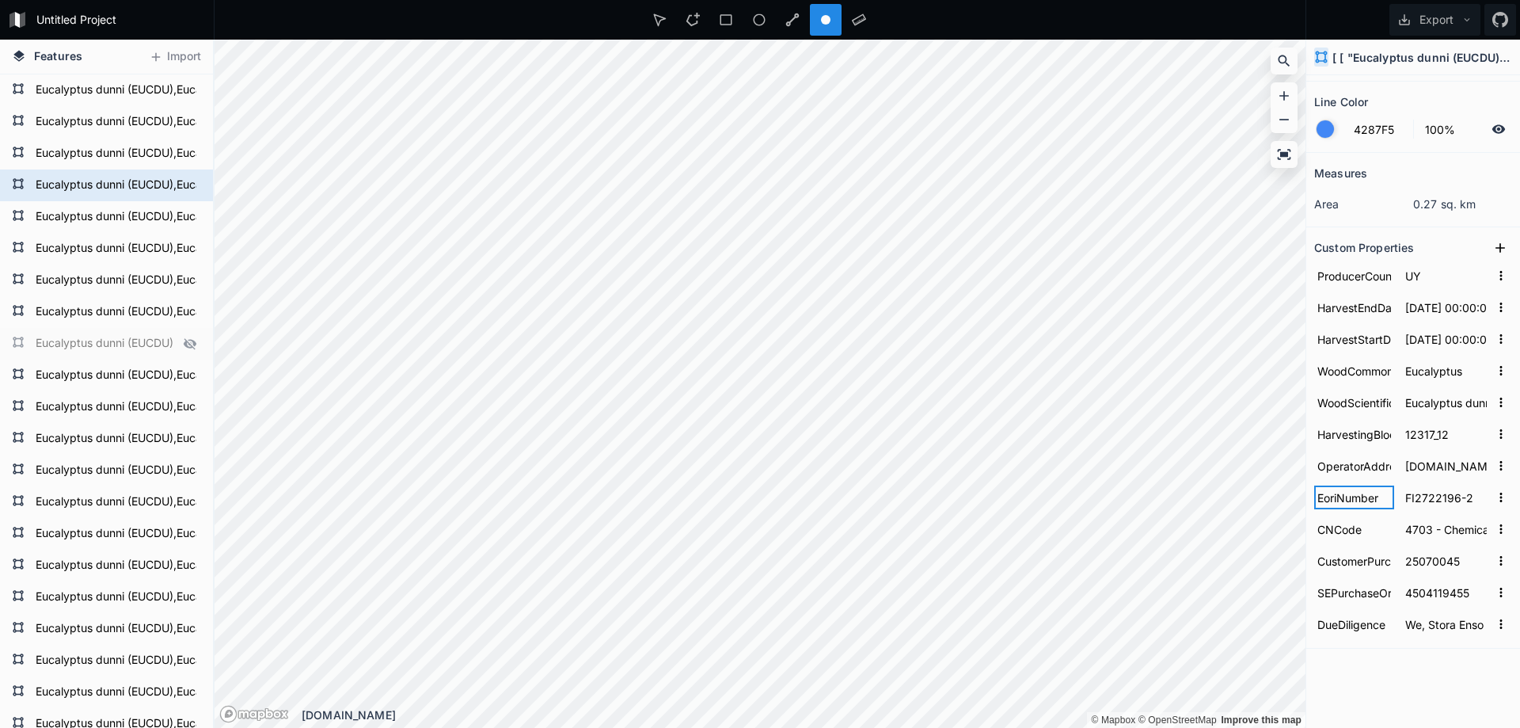
drag, startPoint x: 1340, startPoint y: 500, endPoint x: 1418, endPoint y: 497, distance: 78.5
click at [1418, 497] on form "EoriNumber FI2722196-2" at bounding box center [1414, 497] width 198 height 32
click at [1418, 497] on input "FI2722196-2" at bounding box center [1446, 497] width 88 height 24
click at [1422, 408] on input "Eucalyptus dunni (EUCDU),Eucalyptus gobulus sbsp.maidenii (EUCMD),Eucalyptus sm…" at bounding box center [1446, 402] width 88 height 24
click at [1423, 408] on input "Eucalyptus dunni (EUCDU),Eucalyptus gobulus sbsp.maidenii (EUCMD),Eucalyptus sm…" at bounding box center [1446, 402] width 88 height 24
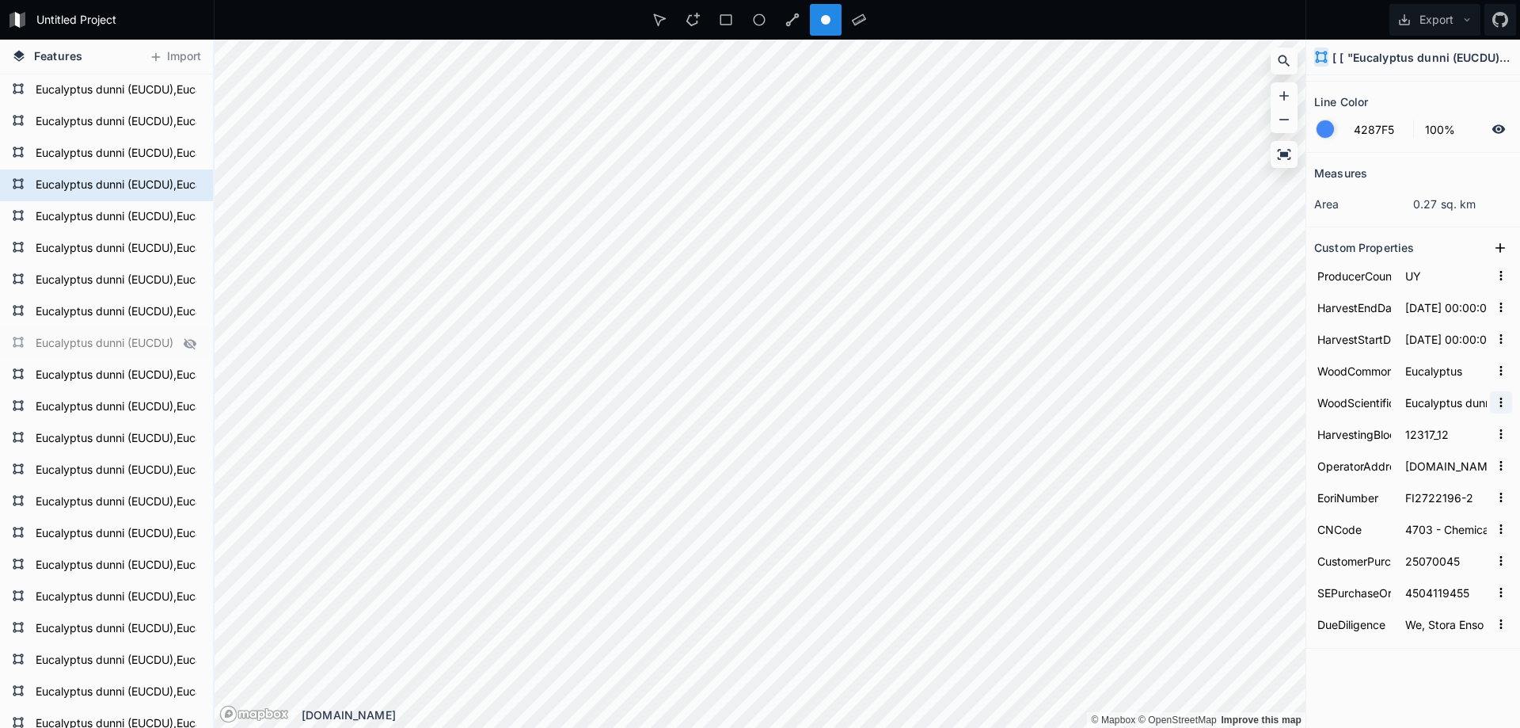
click at [1429, 446] on form "HarvestingBlock 12317_12" at bounding box center [1414, 434] width 198 height 32
click at [1425, 460] on input "[DOMAIN_NAME][STREET_ADDRESS]" at bounding box center [1446, 466] width 88 height 24
click at [1410, 450] on form "OperatorAddress [DOMAIN_NAME][STREET_ADDRESS]" at bounding box center [1414, 466] width 198 height 32
click at [1425, 413] on input "Eucalyptus dunni (EUCDU),Eucalyptus gobulus sbsp.maidenii (EUCMD),Eucalyptus sm…" at bounding box center [1446, 402] width 88 height 24
